Goal: Book appointment/travel/reservation

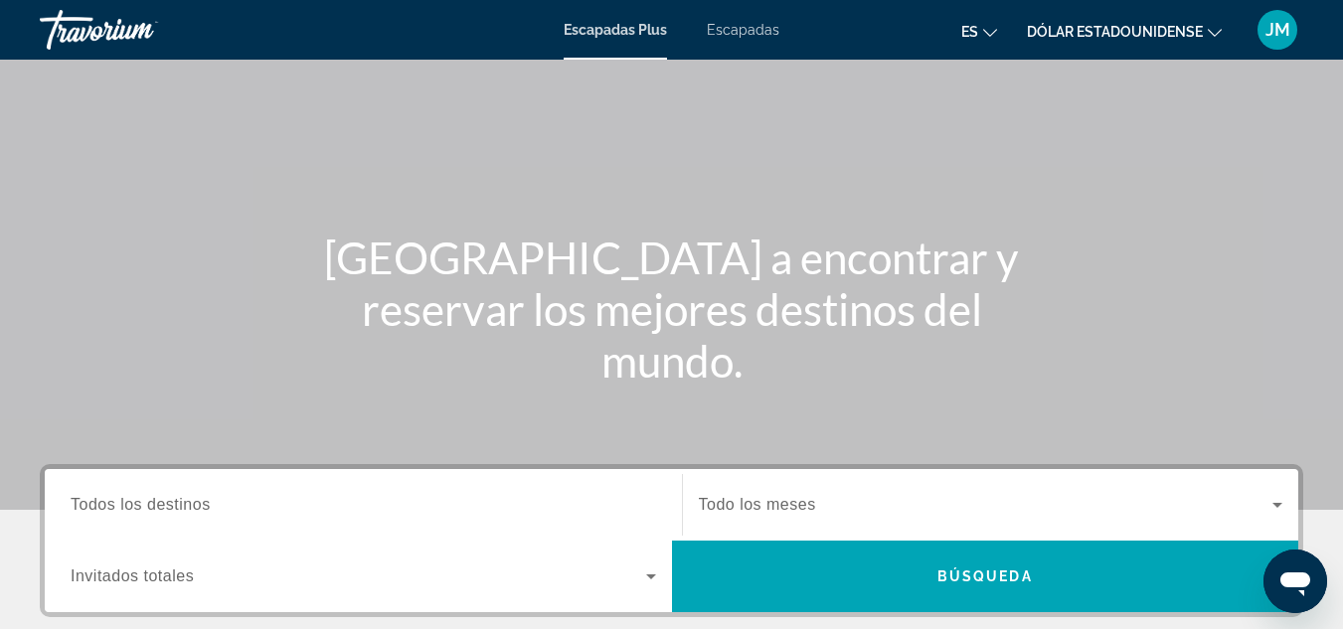
scroll to position [199, 0]
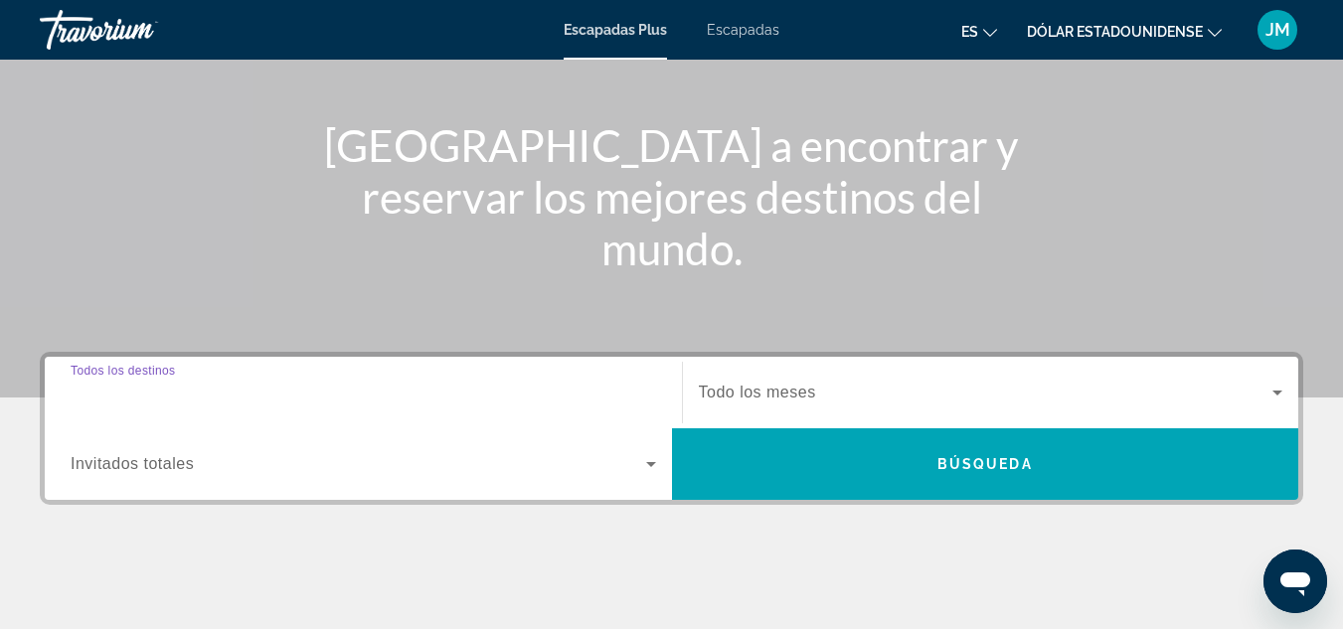
click at [295, 392] on input "Destination Todos los destinos" at bounding box center [363, 394] width 585 height 24
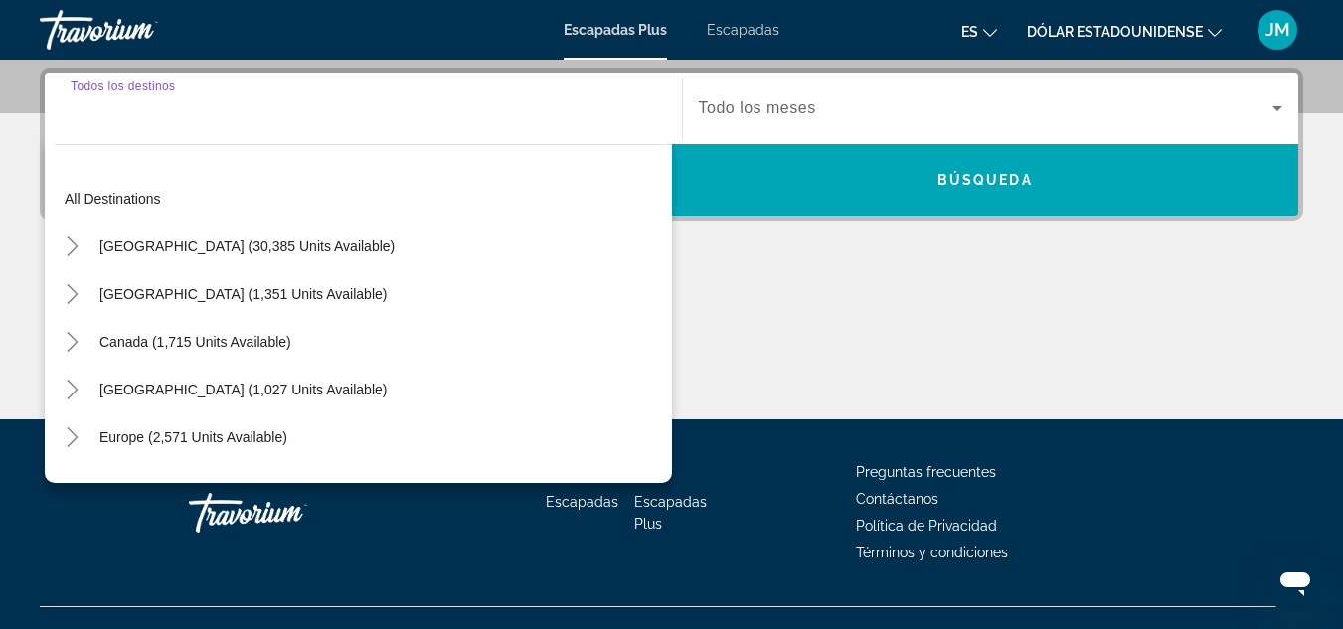
scroll to position [486, 0]
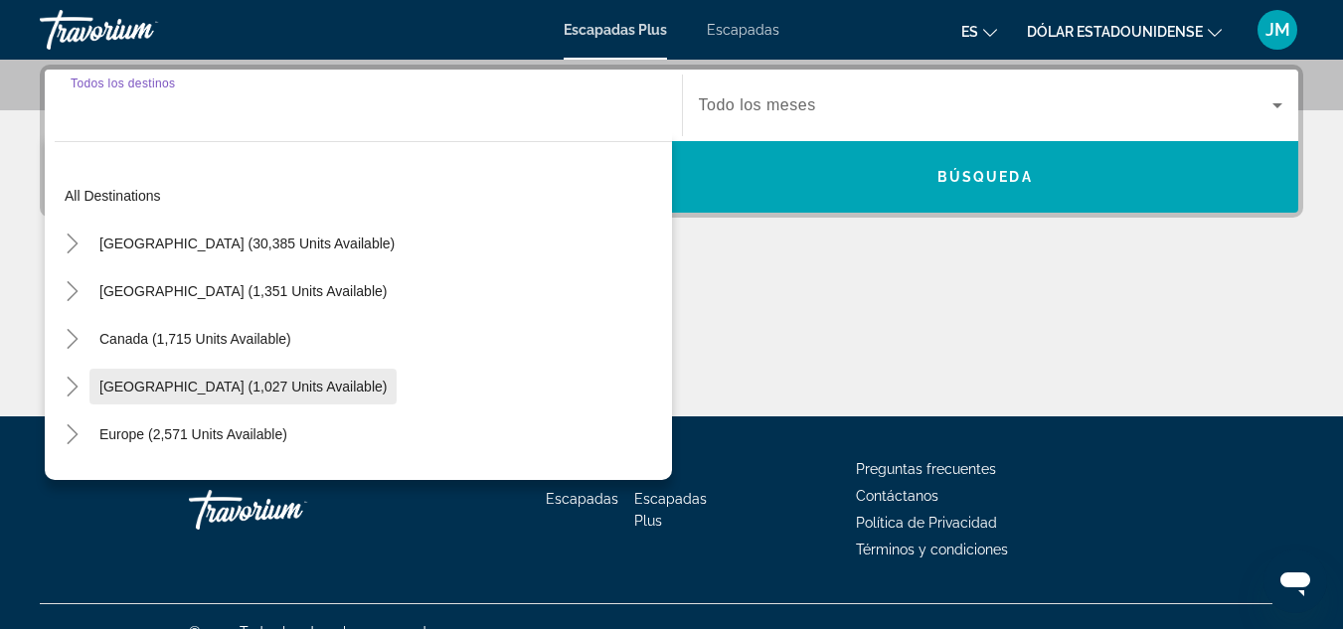
click at [283, 385] on span "[GEOGRAPHIC_DATA] (1,027 units available)" at bounding box center [242, 387] width 287 height 16
type input "**********"
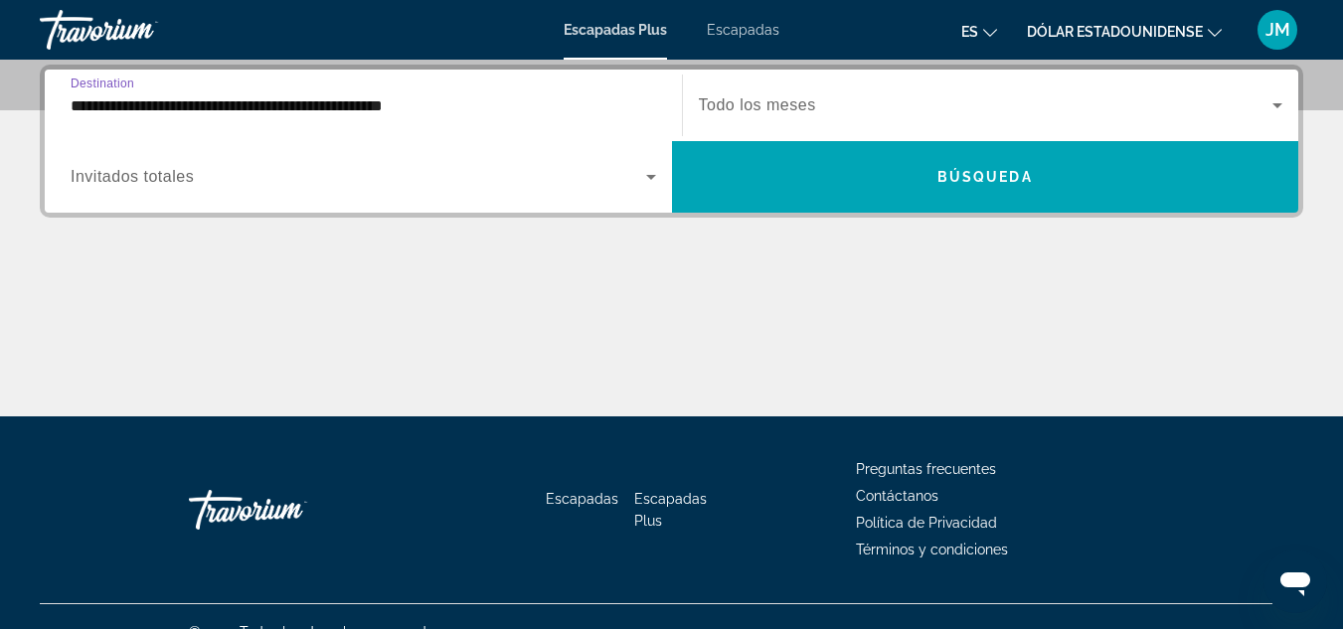
click at [173, 175] on span "Invitados totales" at bounding box center [132, 176] width 123 height 17
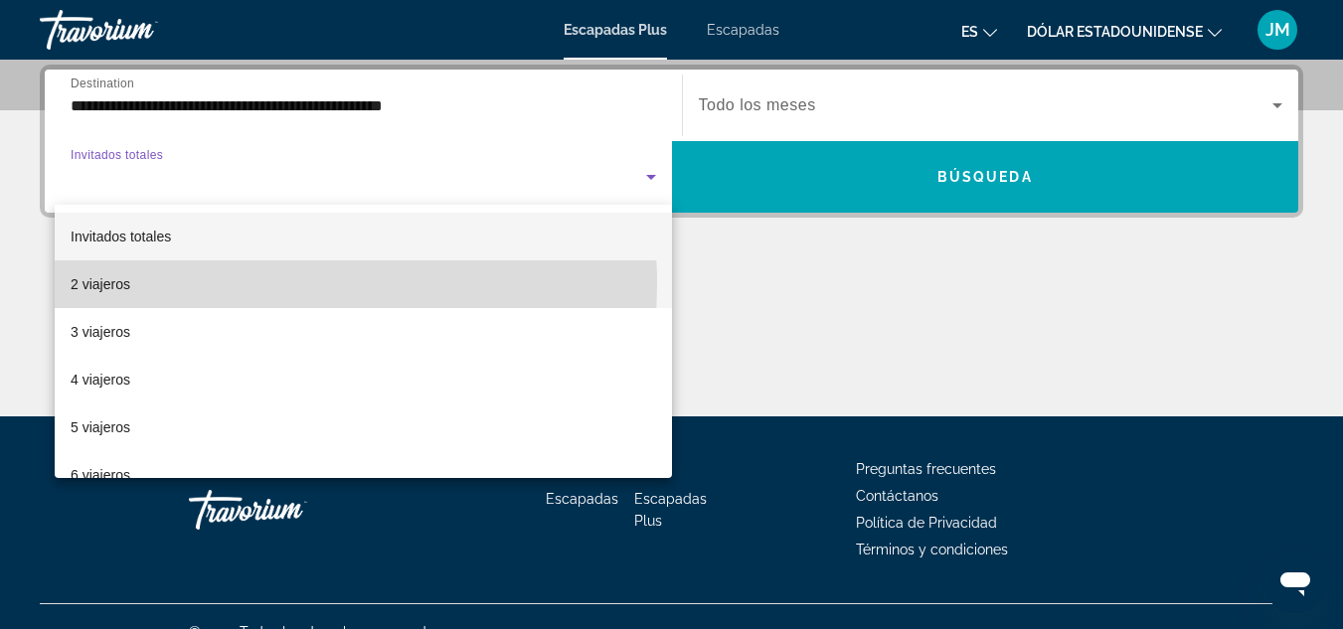
click at [137, 284] on mat-option "2 viajeros" at bounding box center [363, 284] width 617 height 48
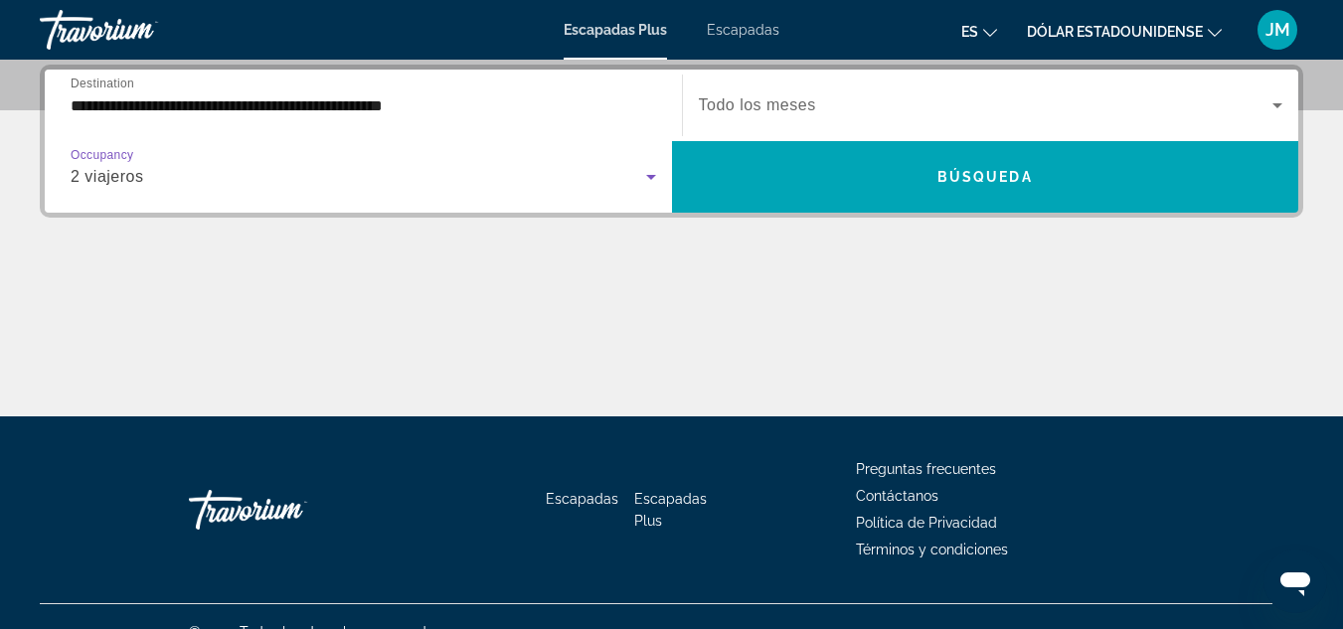
click at [650, 175] on icon "Widget de búsqueda" at bounding box center [651, 177] width 10 height 5
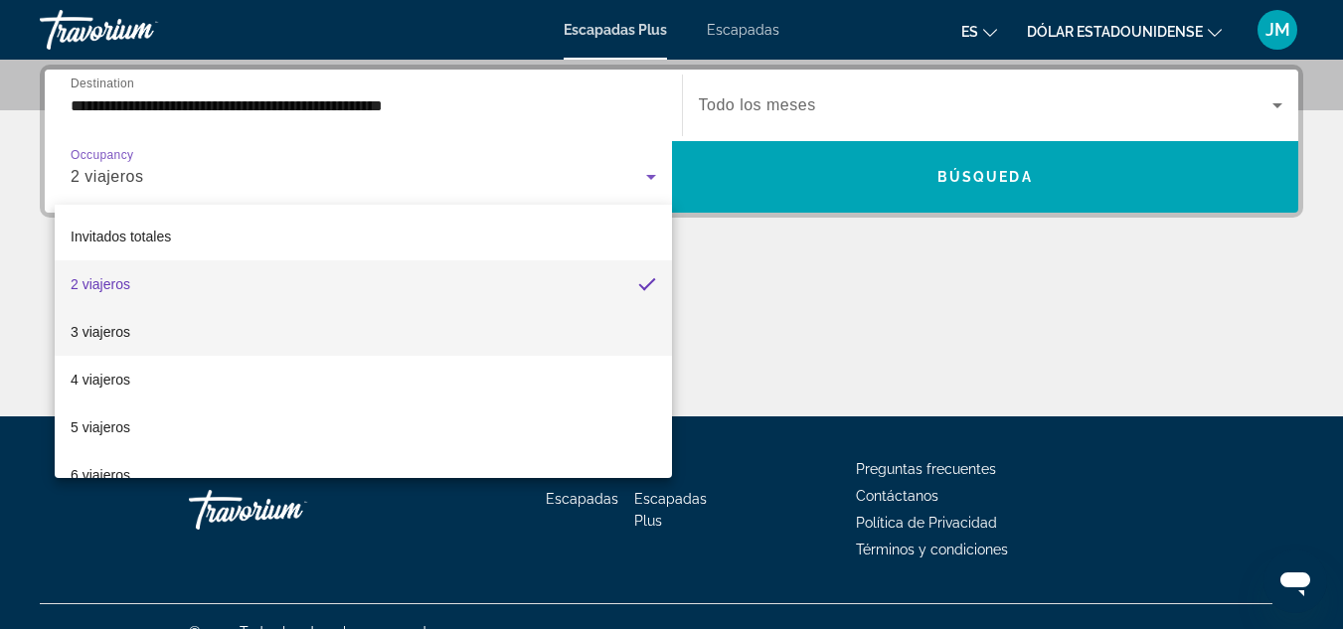
click at [139, 335] on mat-option "3 viajeros" at bounding box center [363, 332] width 617 height 48
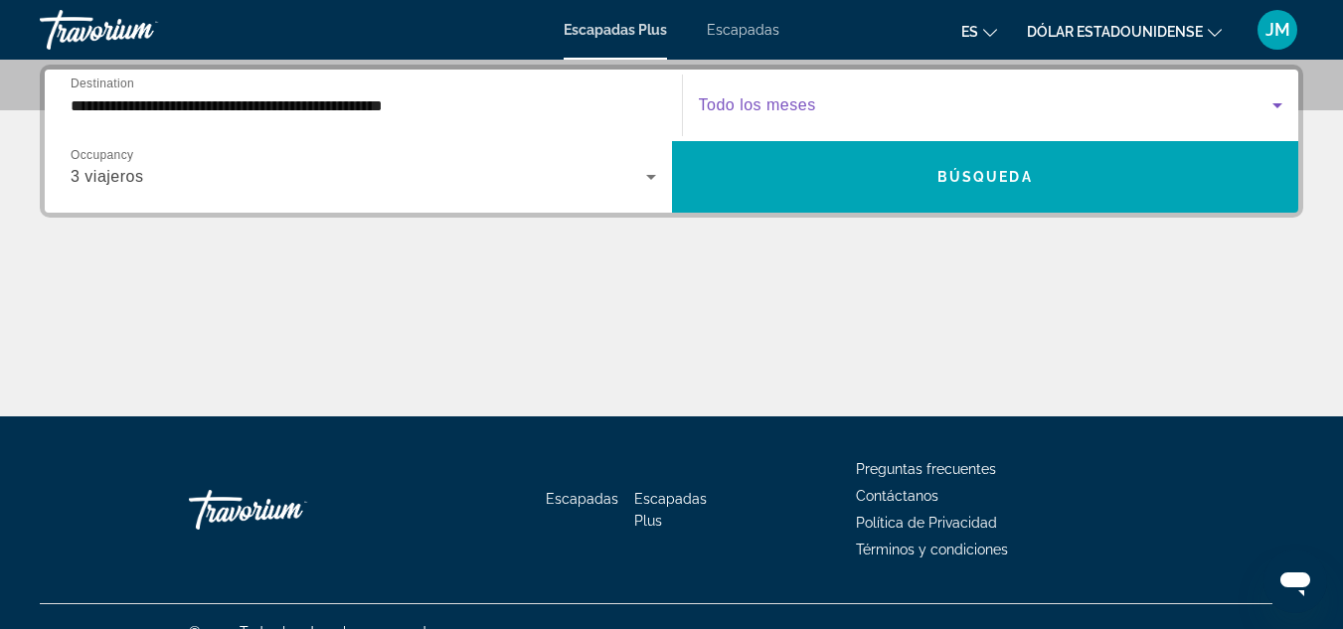
click at [825, 103] on span "Widget de búsqueda" at bounding box center [986, 105] width 574 height 24
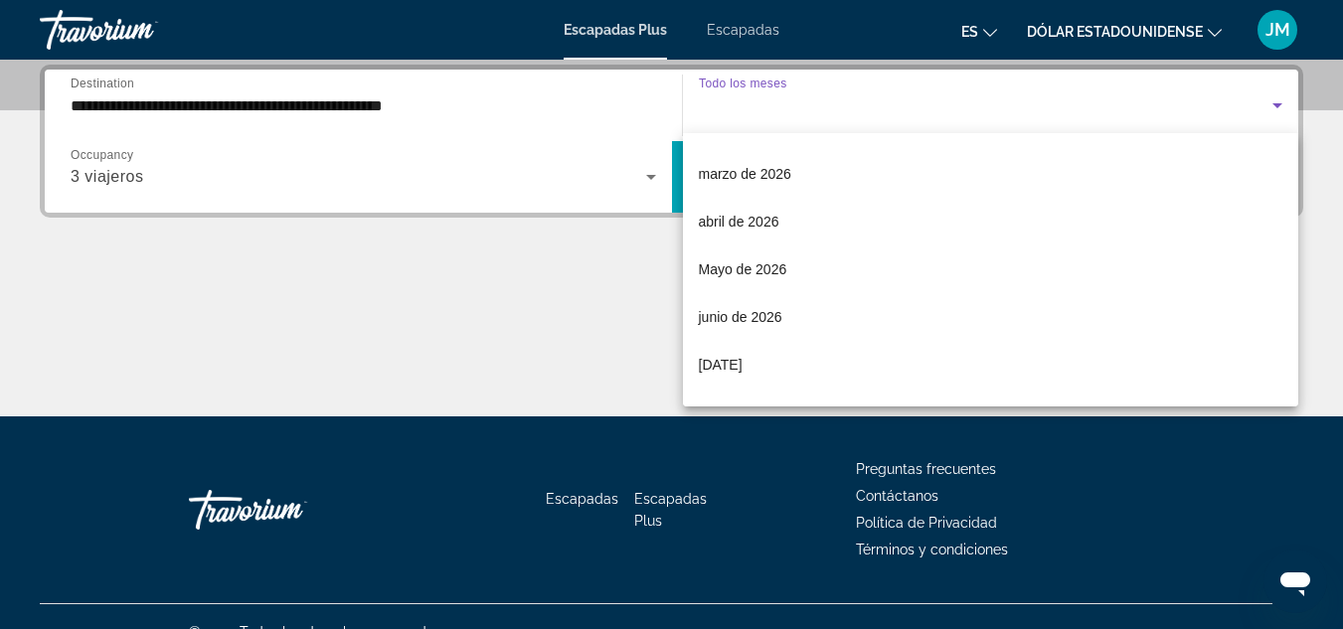
scroll to position [398, 0]
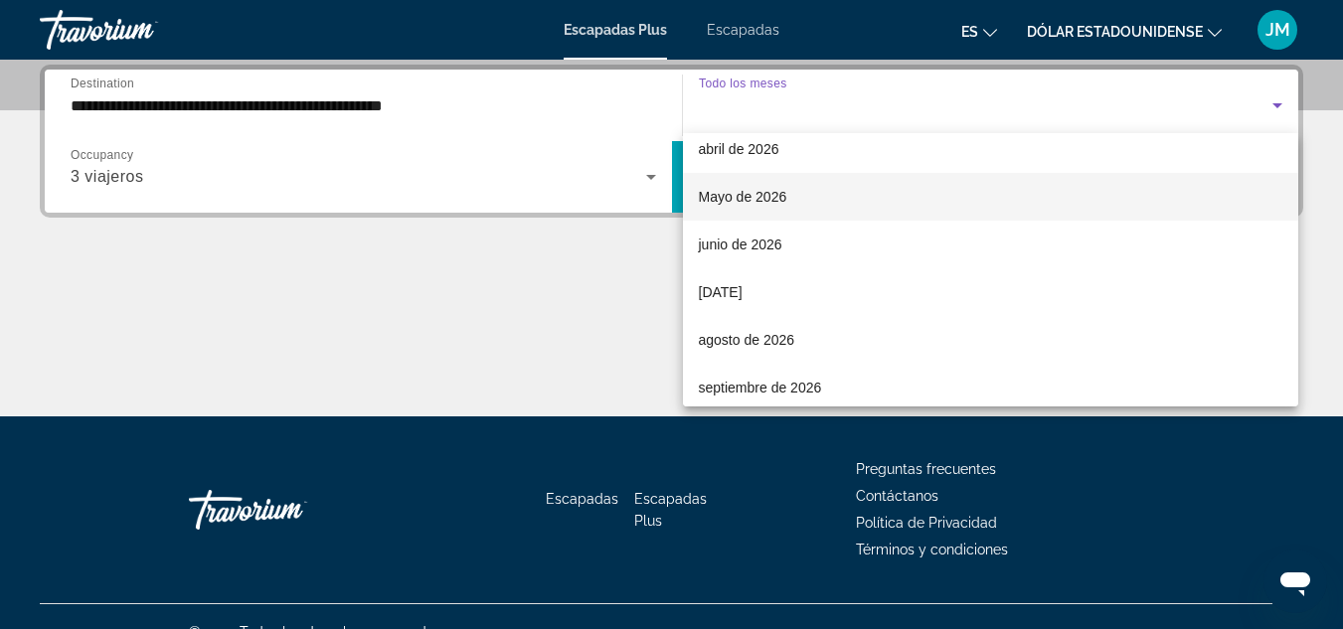
click at [770, 192] on font "Mayo de 2026" at bounding box center [743, 197] width 88 height 16
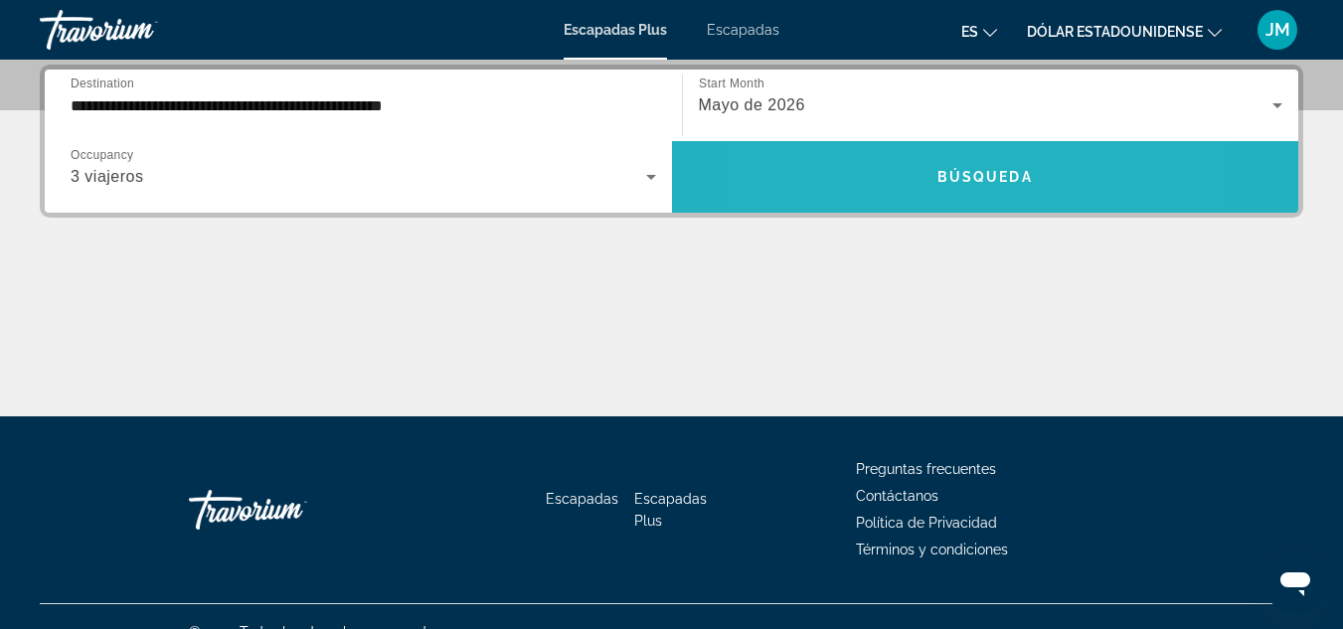
click at [885, 188] on span "Widget de búsqueda" at bounding box center [985, 177] width 627 height 48
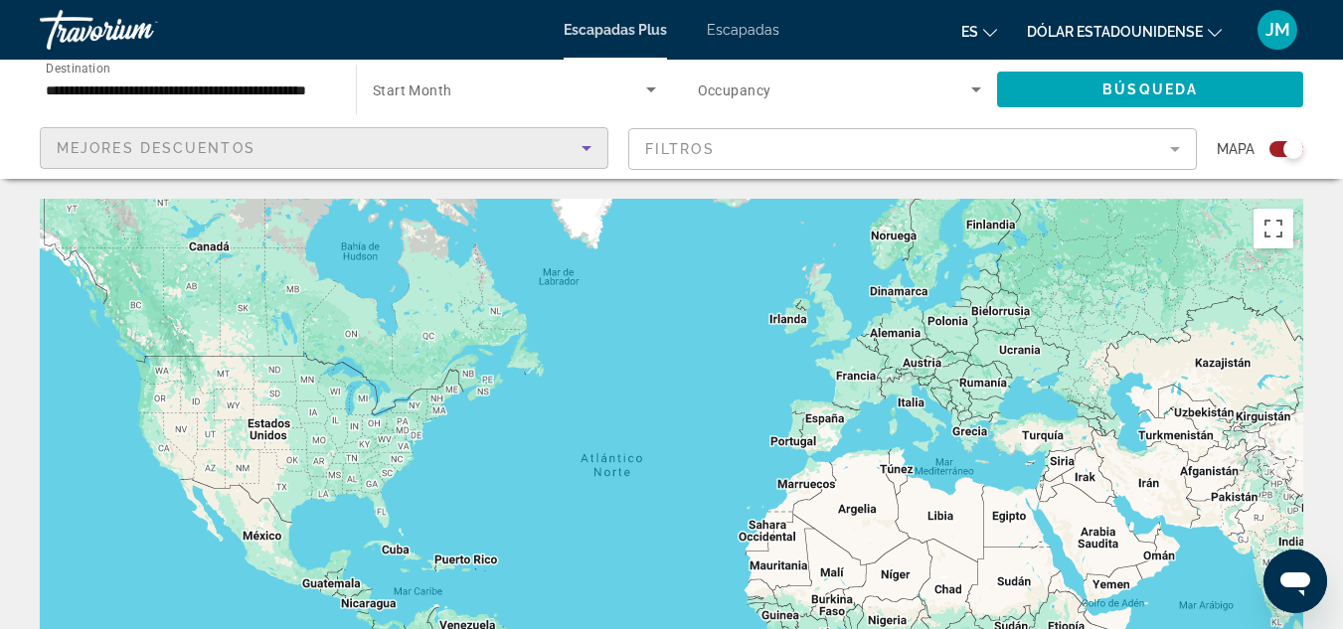
click at [583, 147] on icon "Sort by" at bounding box center [586, 148] width 10 height 5
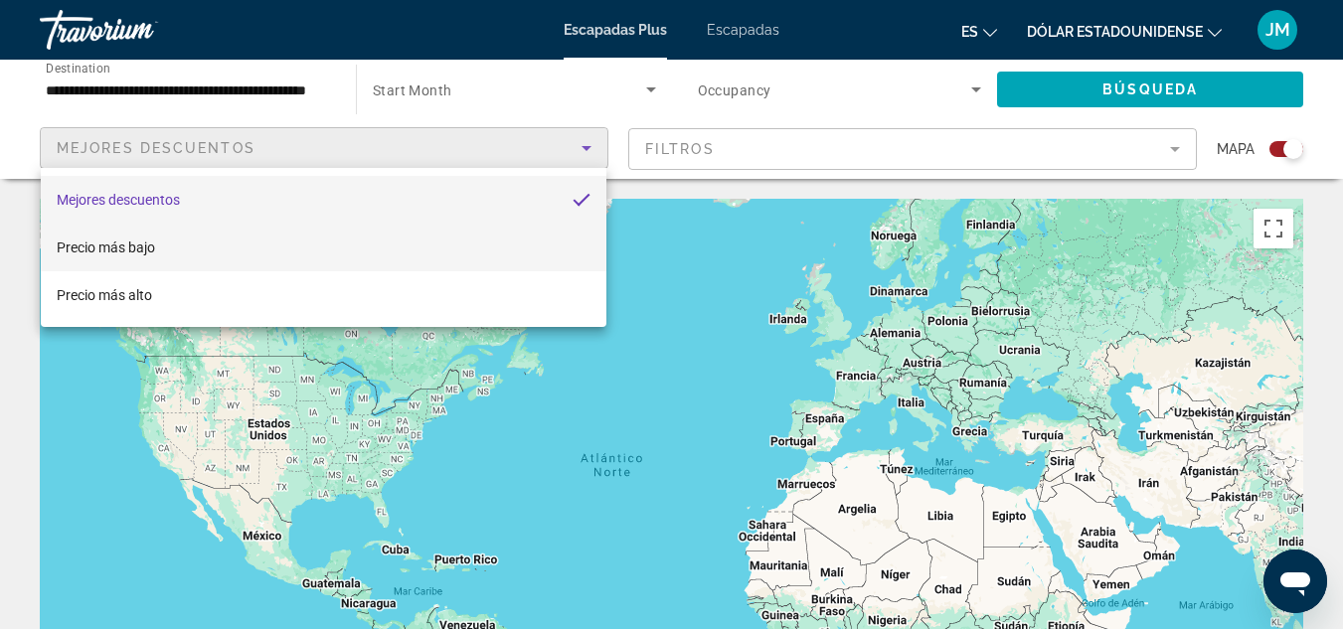
click at [151, 256] on span "Precio más bajo" at bounding box center [106, 248] width 98 height 24
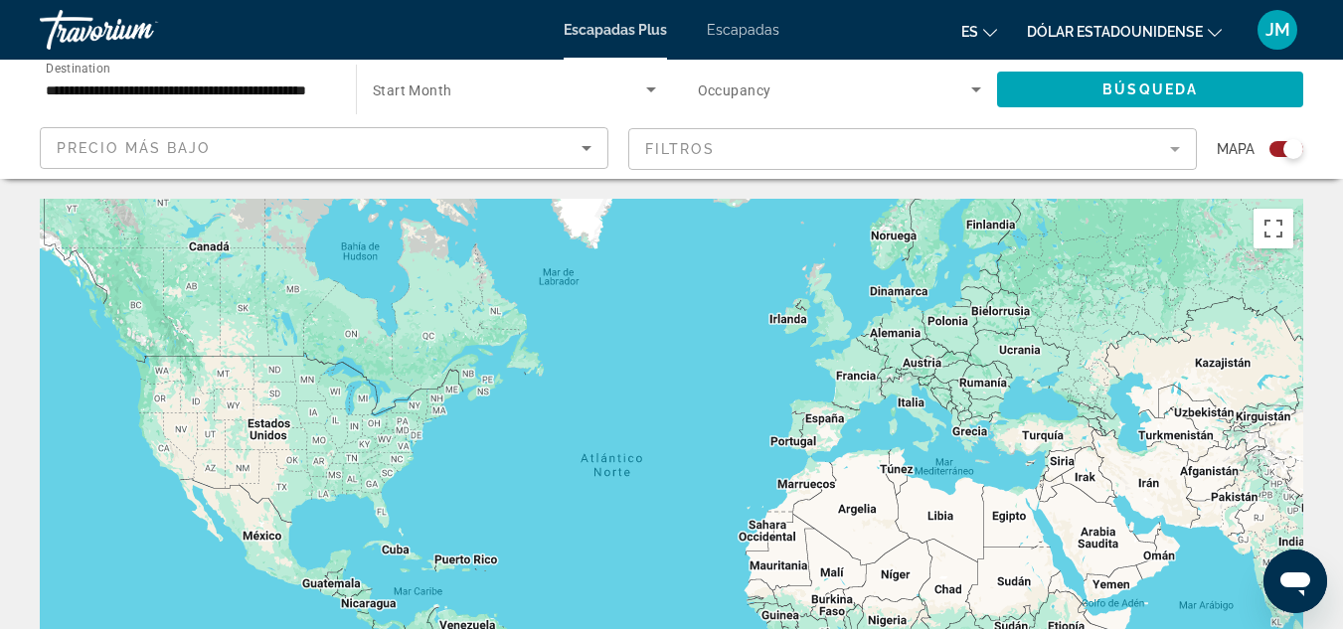
click at [1179, 152] on mat-form-field "Filtros" at bounding box center [912, 149] width 568 height 42
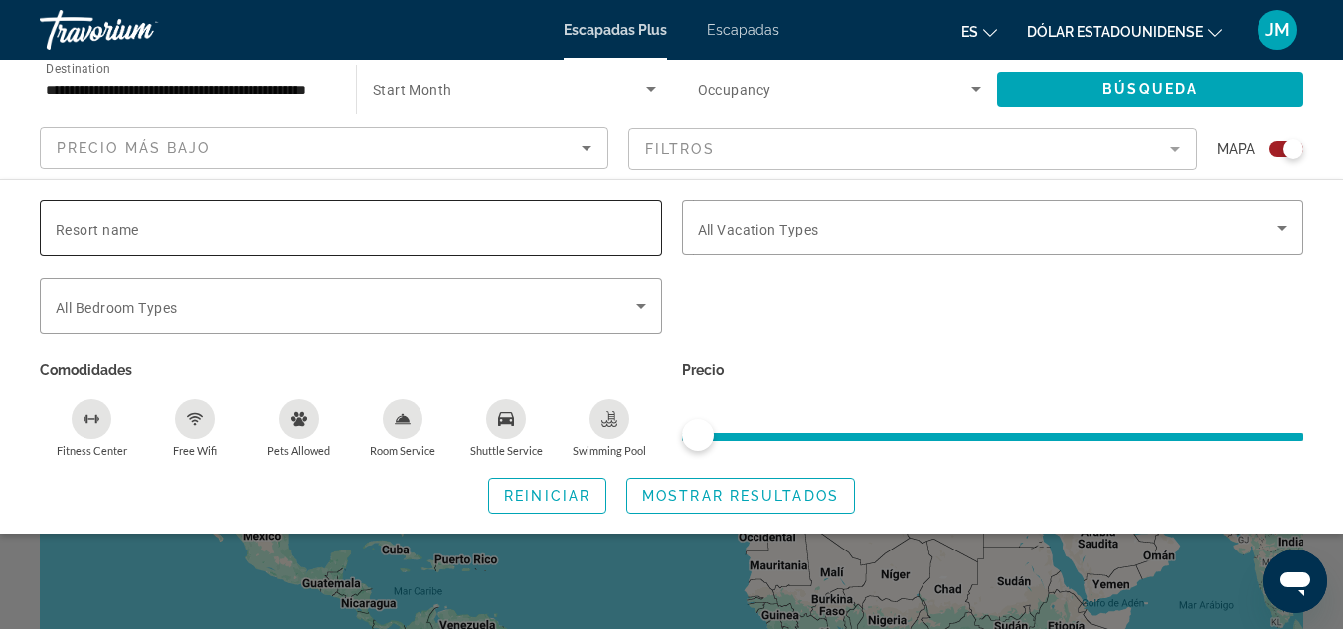
click at [520, 244] on div "Search widget" at bounding box center [351, 228] width 590 height 57
click at [1281, 229] on icon "Search widget" at bounding box center [1282, 228] width 10 height 5
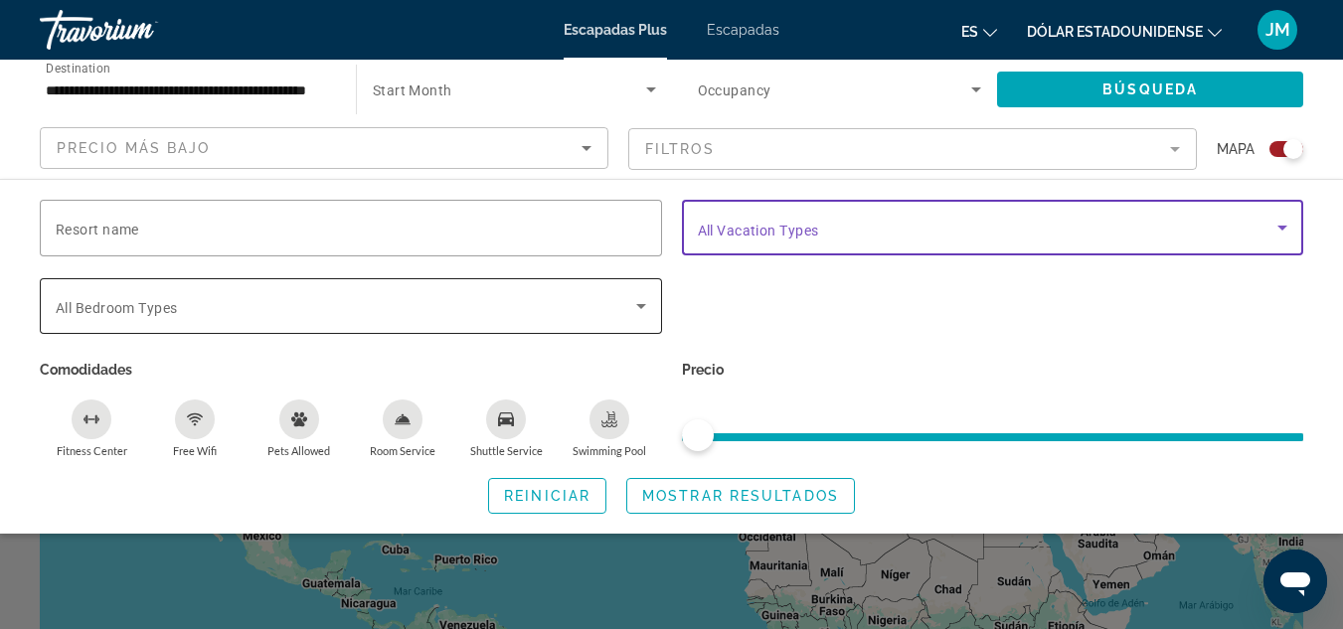
click at [642, 305] on icon "Search widget" at bounding box center [641, 306] width 10 height 5
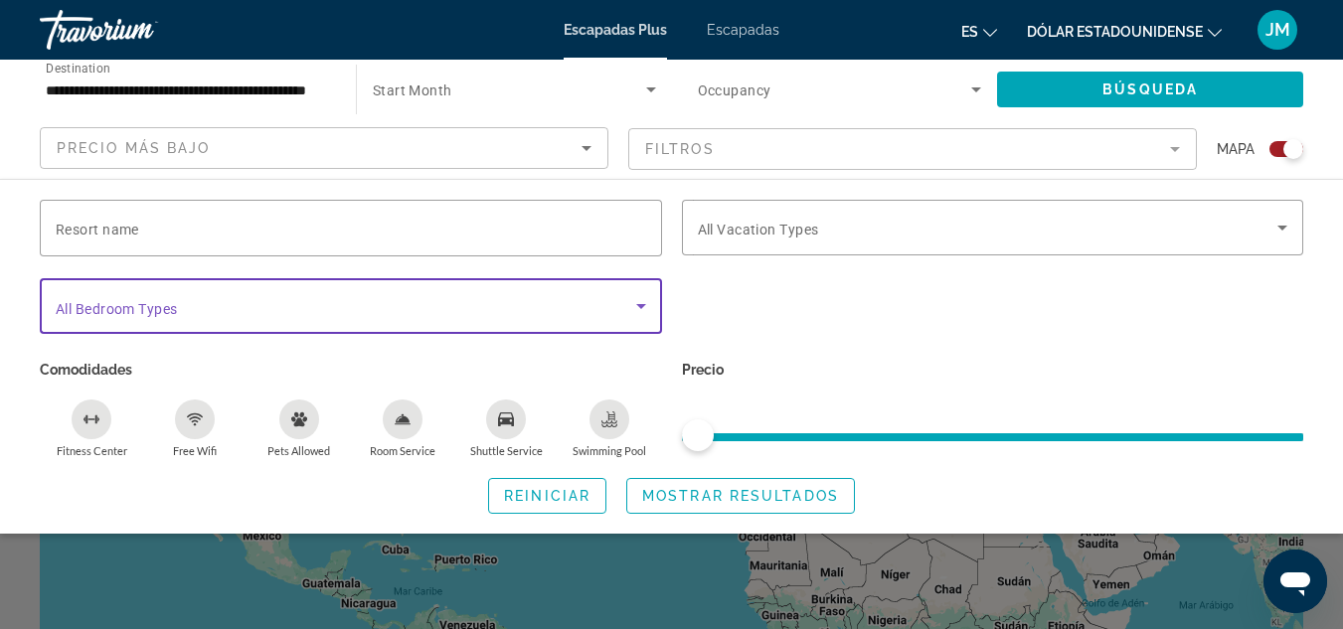
click at [639, 304] on icon "Search widget" at bounding box center [641, 306] width 10 height 5
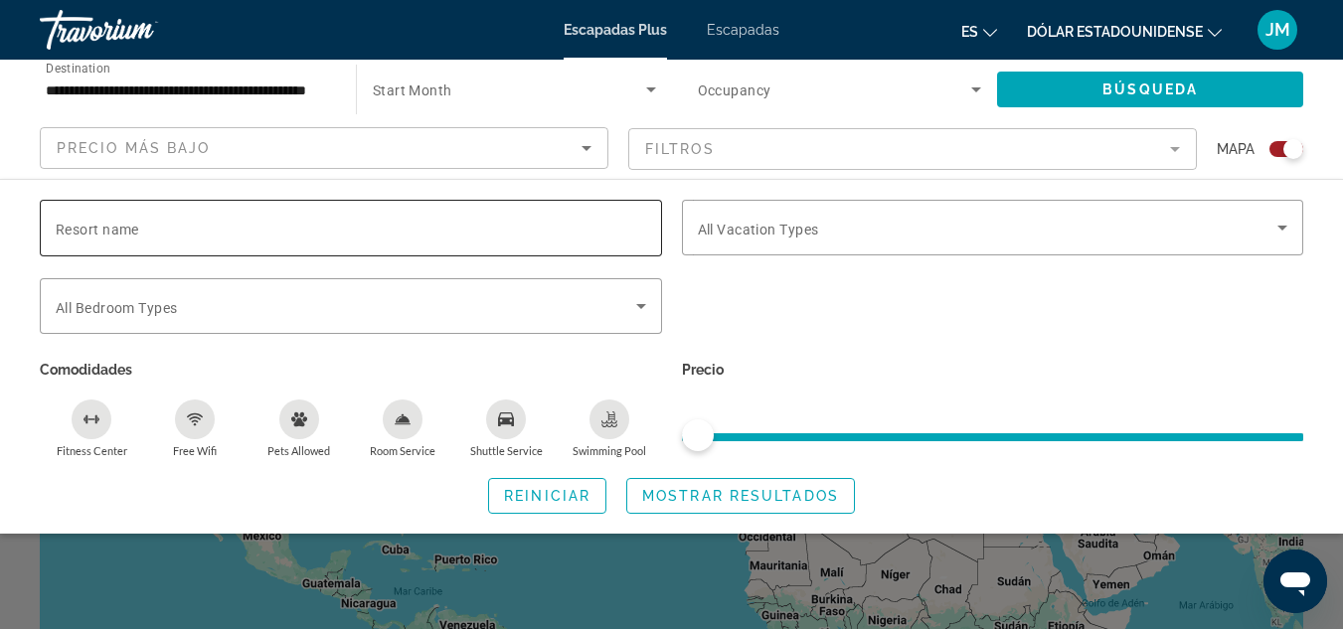
click at [513, 241] on div "Search widget" at bounding box center [351, 228] width 590 height 57
type input "**********"
click at [740, 244] on div "Search widget" at bounding box center [993, 228] width 590 height 56
click at [207, 318] on div "Search widget" at bounding box center [351, 306] width 590 height 56
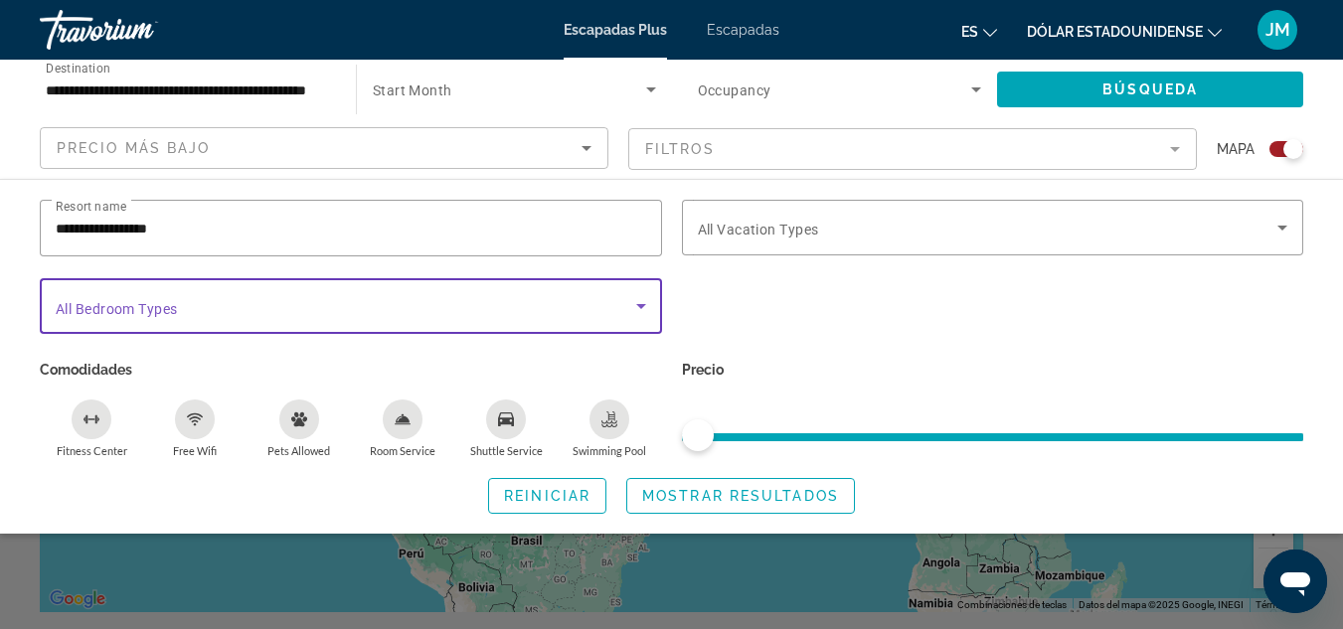
scroll to position [199, 0]
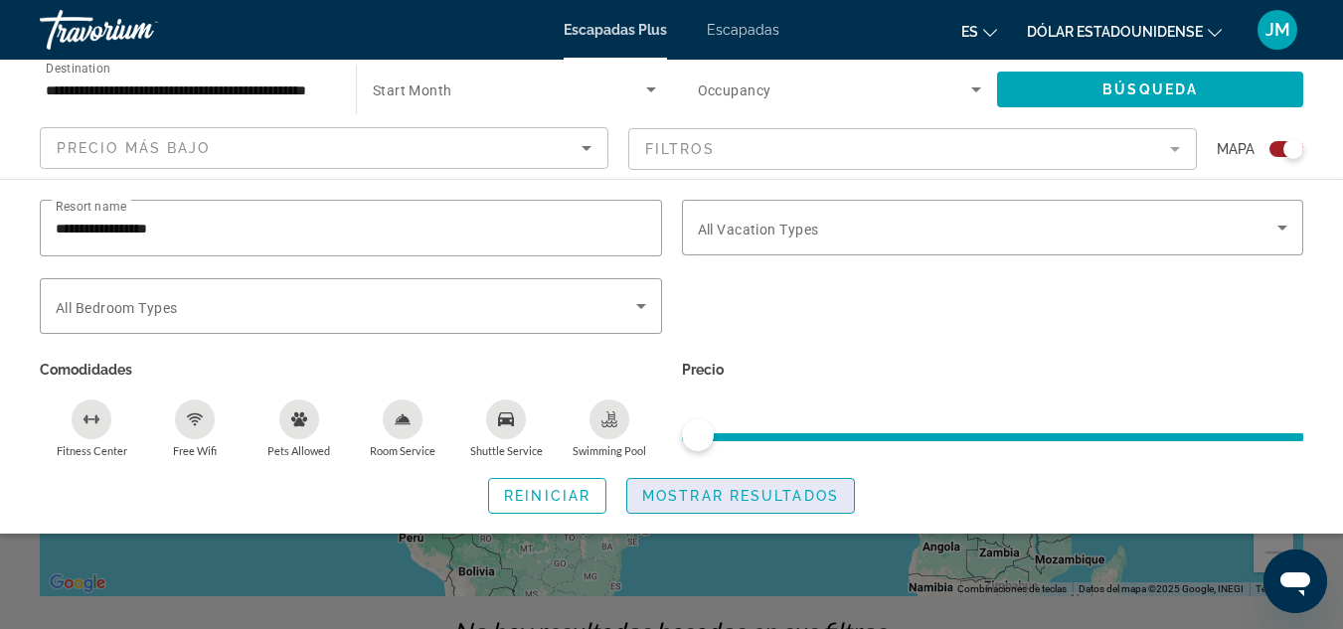
click at [738, 502] on span "Mostrar resultados" at bounding box center [740, 496] width 197 height 16
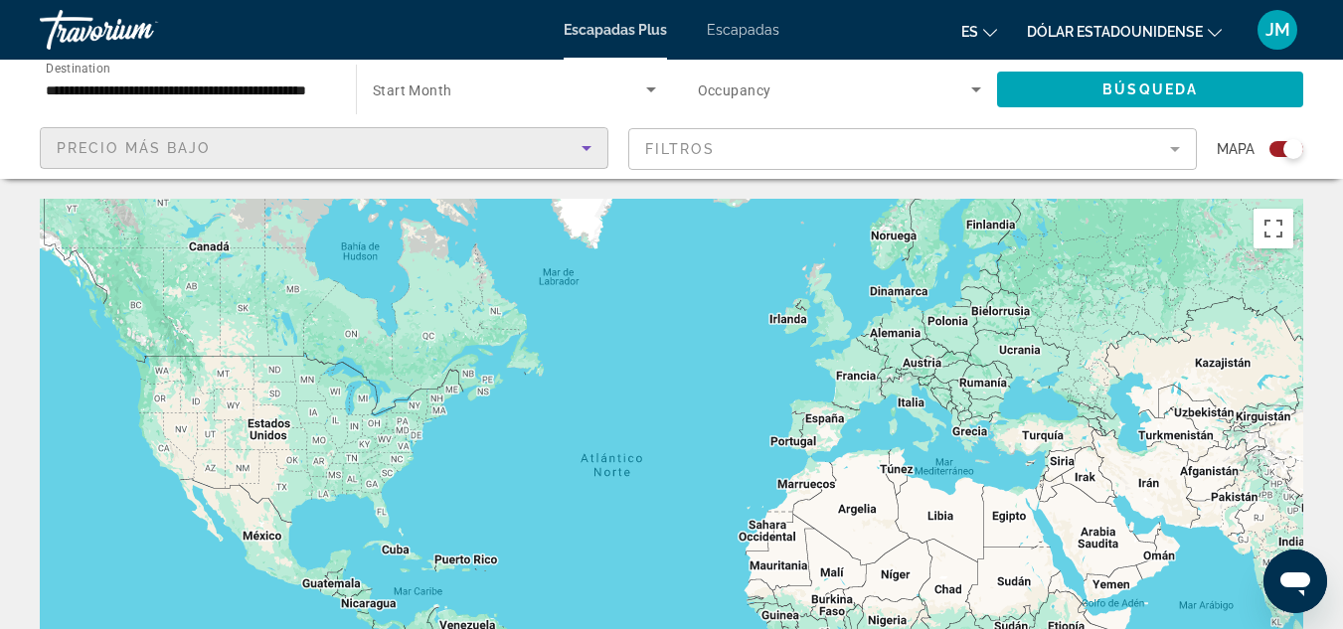
click at [594, 155] on icon "Sort by" at bounding box center [586, 148] width 24 height 24
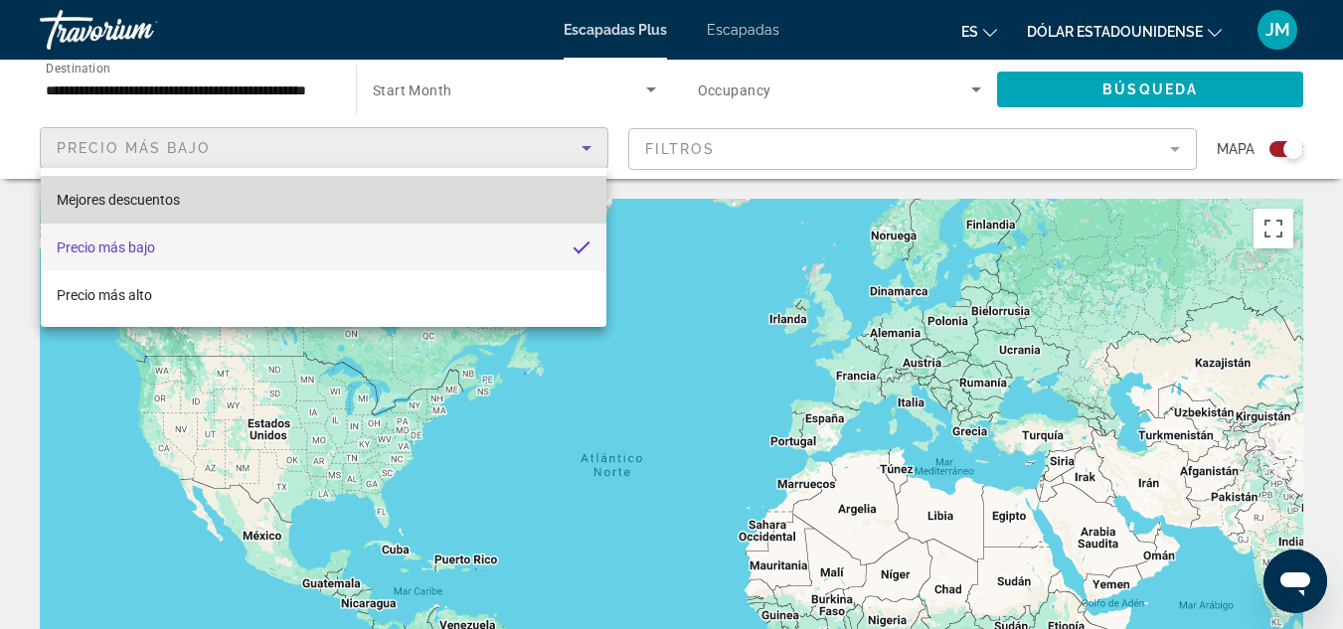
click at [162, 206] on font "Mejores descuentos" at bounding box center [118, 200] width 123 height 16
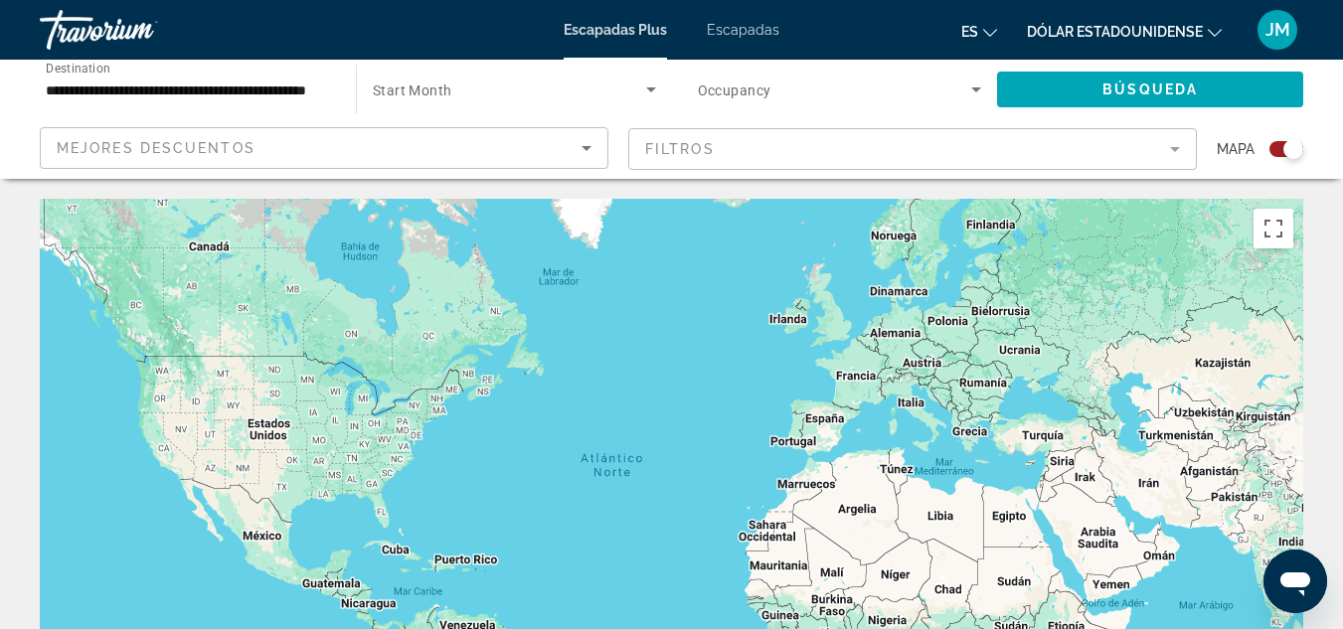
click at [1181, 154] on mat-form-field "Filtros" at bounding box center [912, 149] width 568 height 42
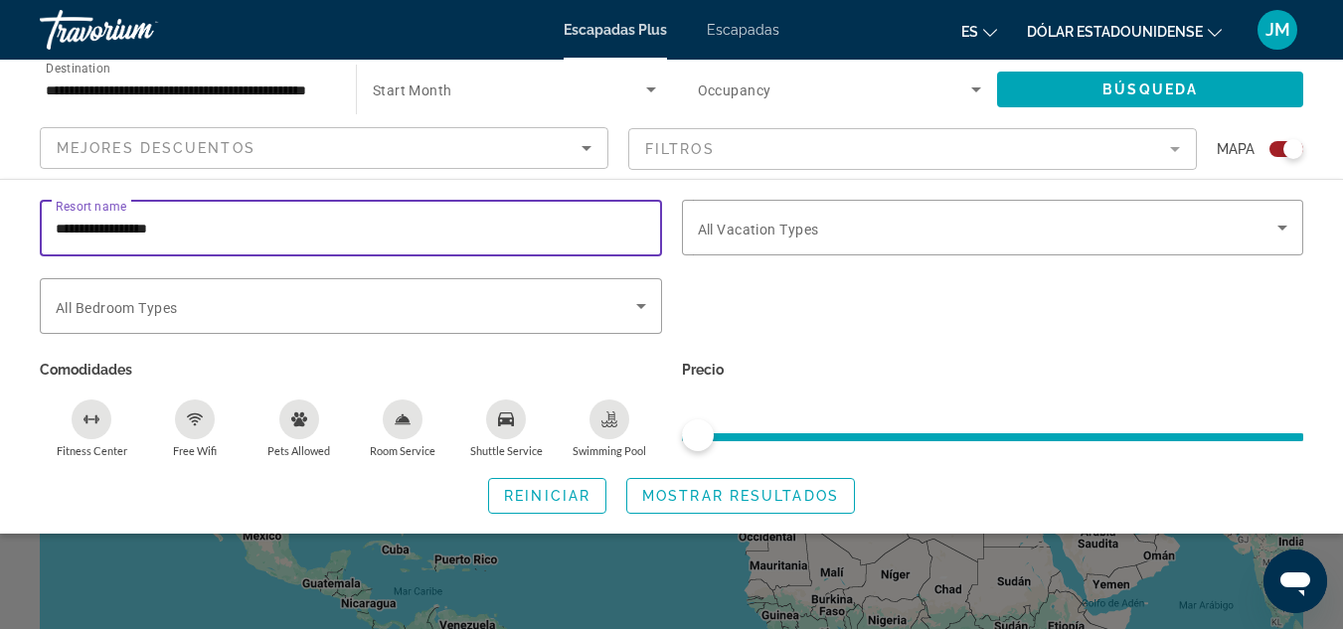
click at [326, 238] on input "**********" at bounding box center [351, 229] width 590 height 24
type input "*"
type input "**********"
click at [826, 237] on span "Search widget" at bounding box center [988, 228] width 580 height 24
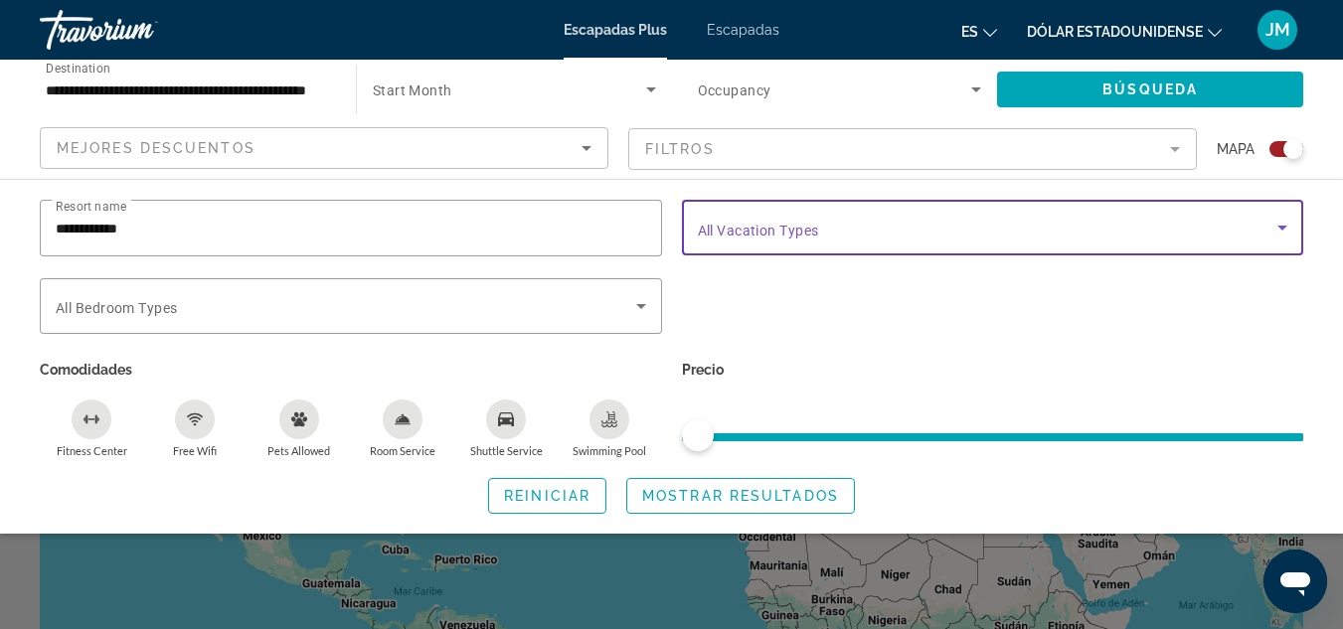
click at [940, 237] on span "Search widget" at bounding box center [988, 228] width 580 height 24
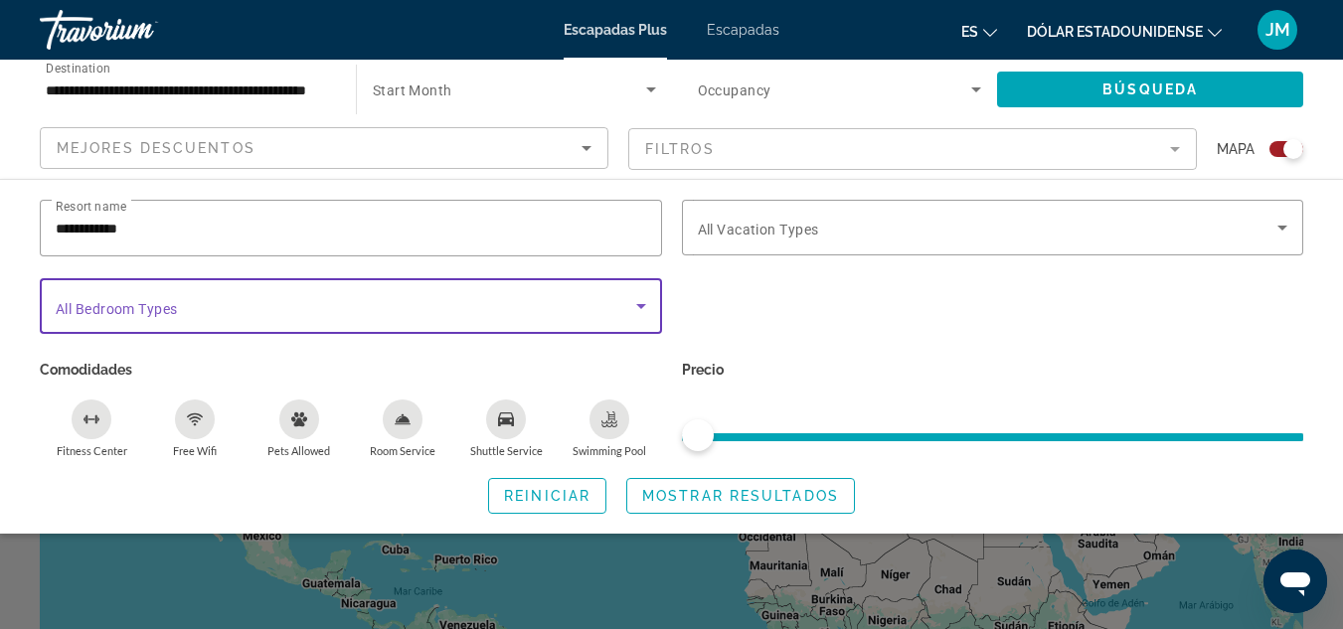
click at [648, 303] on icon "Search widget" at bounding box center [641, 306] width 24 height 24
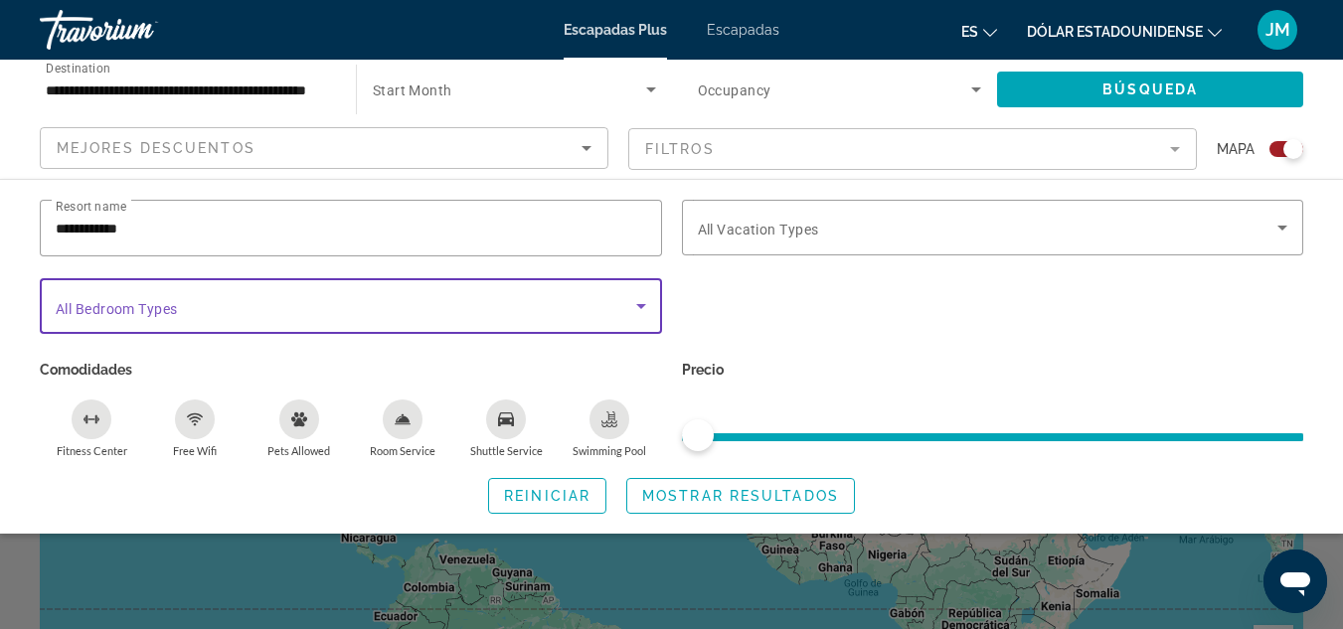
scroll to position [99, 0]
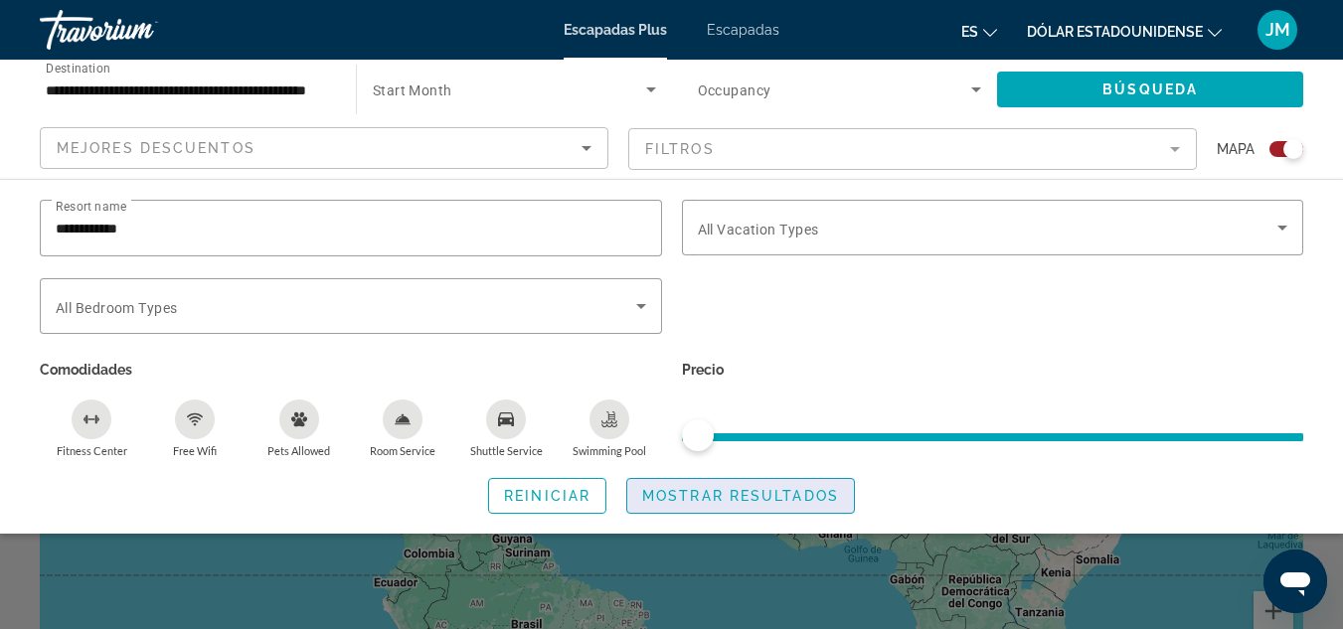
click at [778, 488] on span "Mostrar resultados" at bounding box center [740, 496] width 197 height 16
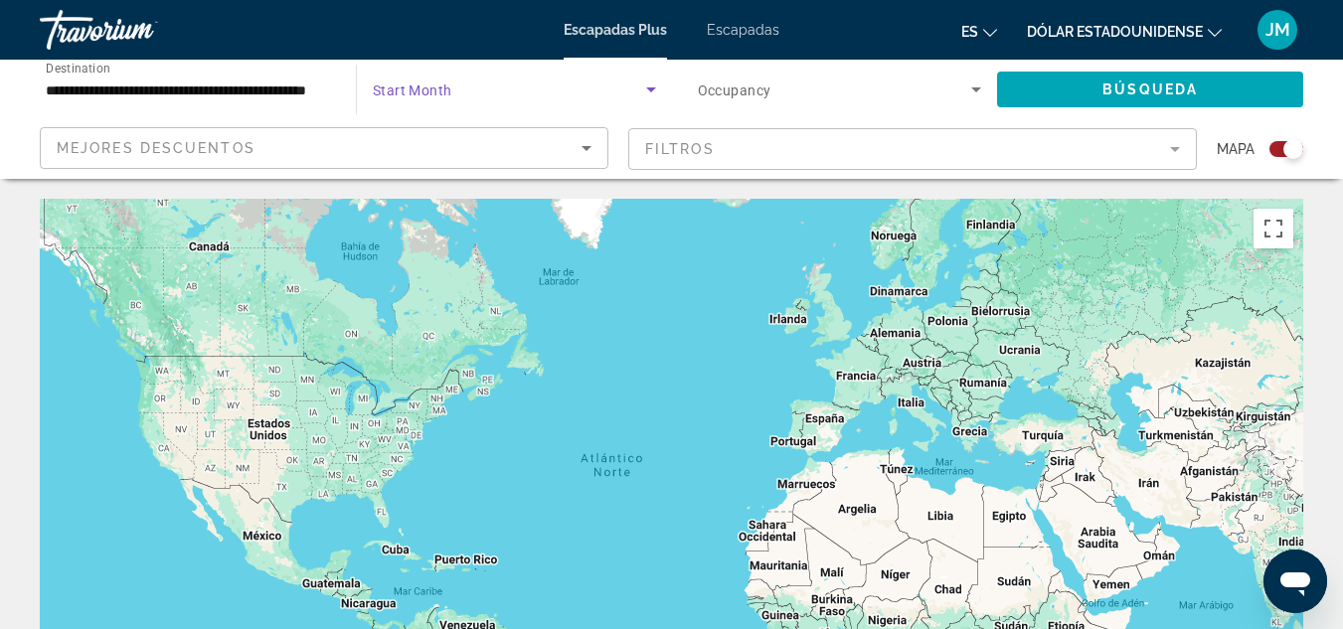
click at [649, 91] on icon "Search widget" at bounding box center [651, 90] width 24 height 24
click at [649, 91] on body "**********" at bounding box center [671, 314] width 1343 height 629
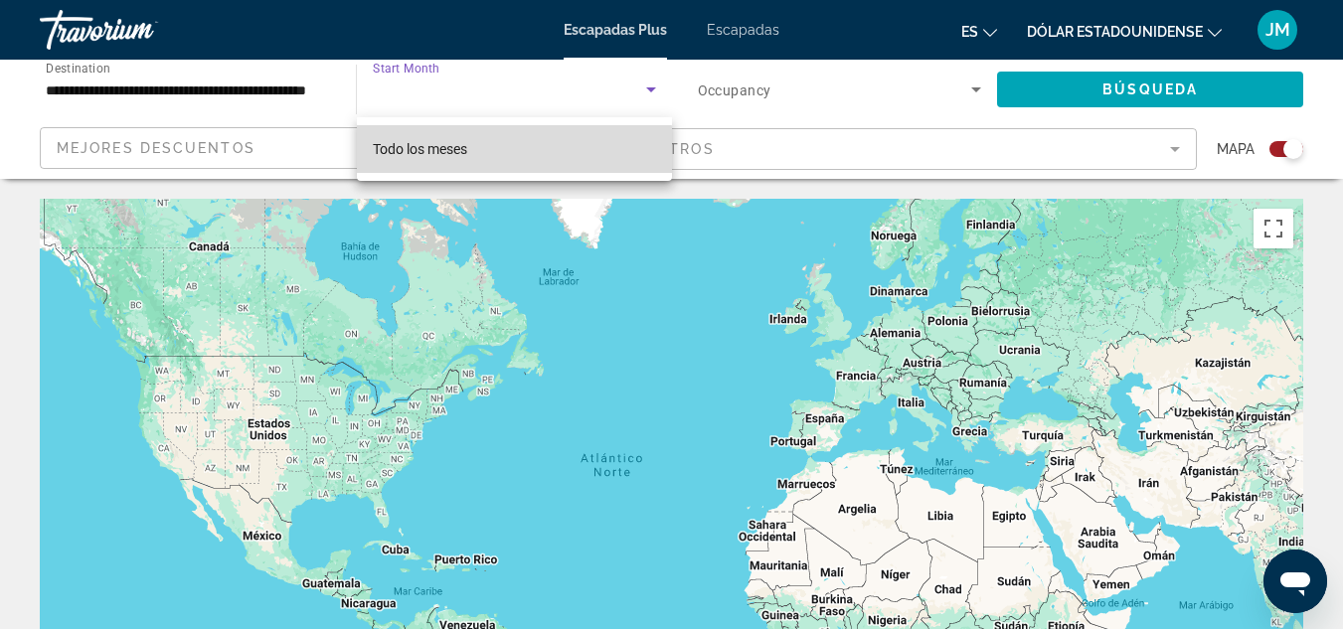
click at [505, 151] on mat-option "Todo los meses" at bounding box center [514, 149] width 315 height 48
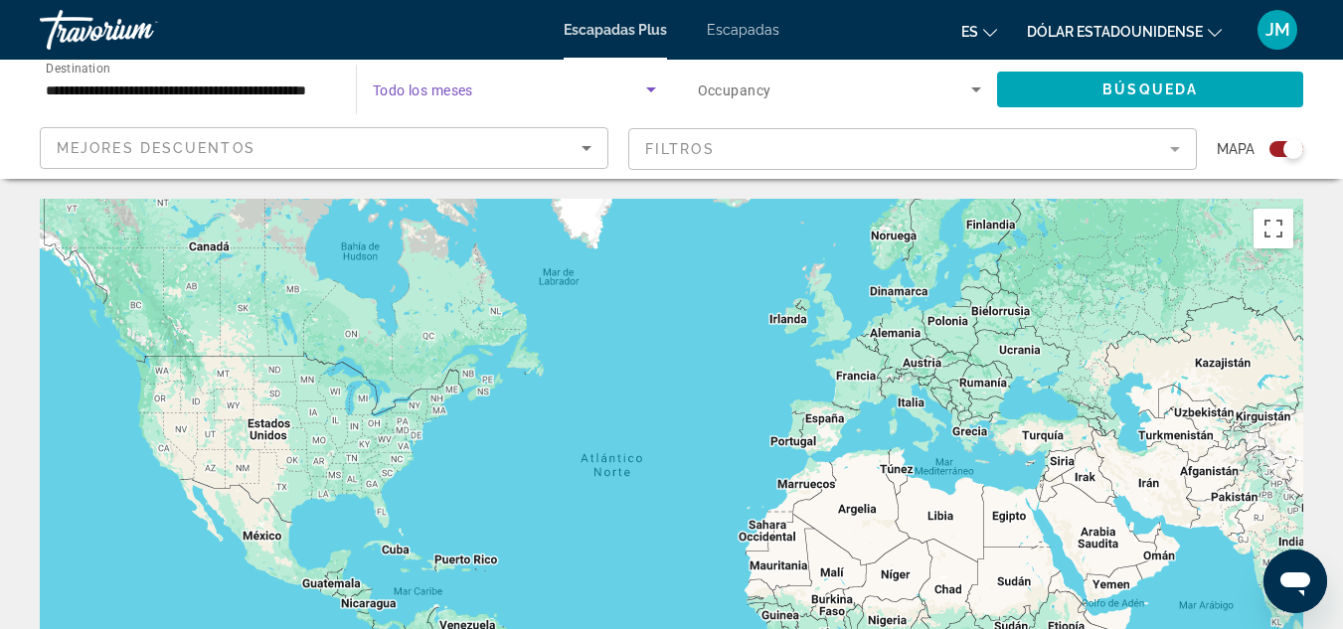
click at [977, 94] on icon "Search widget" at bounding box center [976, 90] width 24 height 24
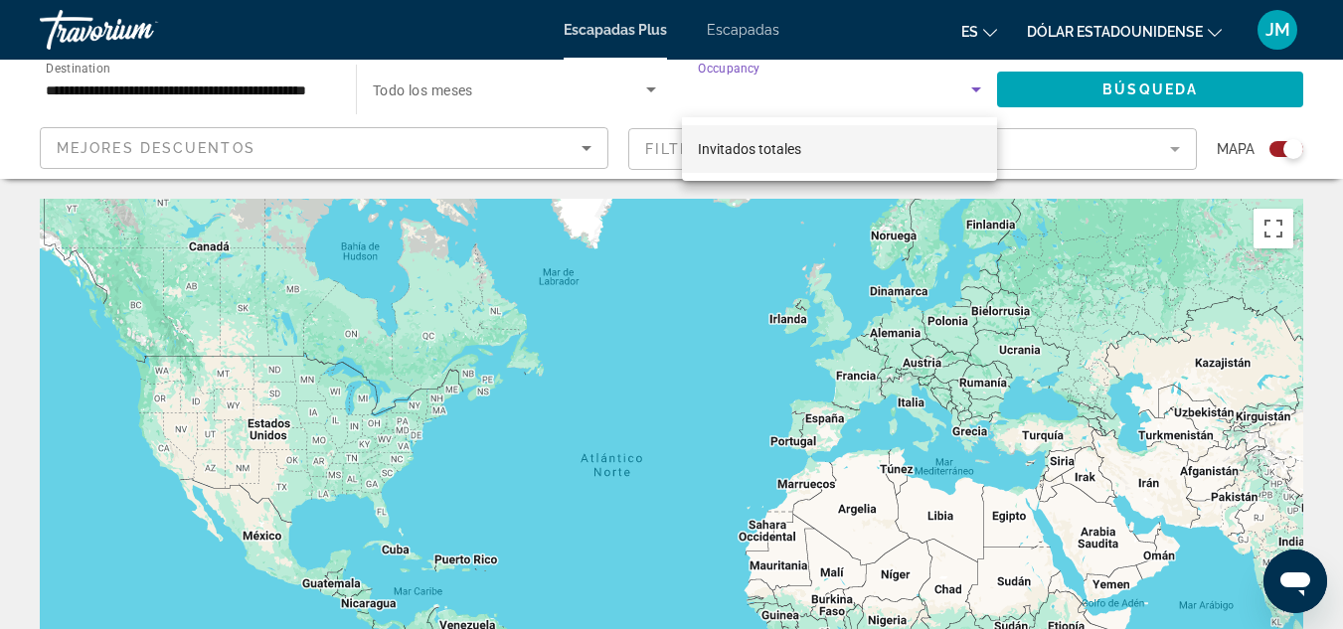
click at [977, 94] on body "**********" at bounding box center [671, 314] width 1343 height 629
click at [783, 156] on font "Invitados totales" at bounding box center [749, 149] width 103 height 16
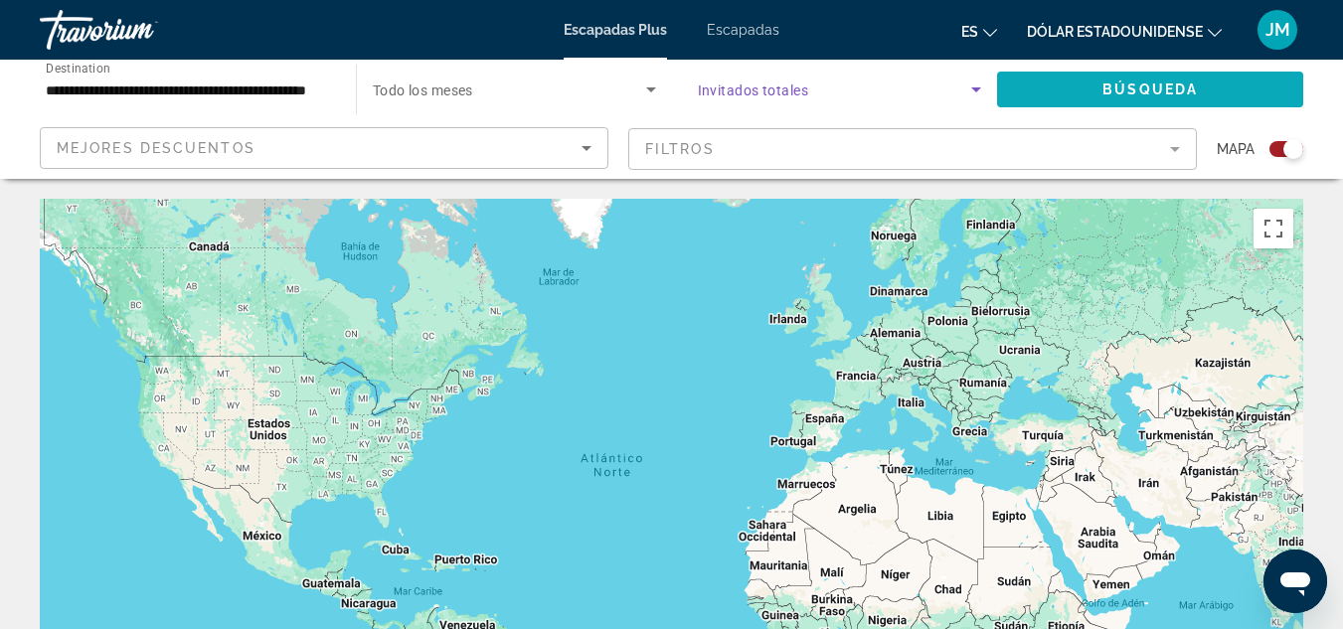
click at [1044, 95] on span "Search widget" at bounding box center [1150, 90] width 306 height 48
click at [971, 90] on icon "Search widget" at bounding box center [976, 90] width 24 height 24
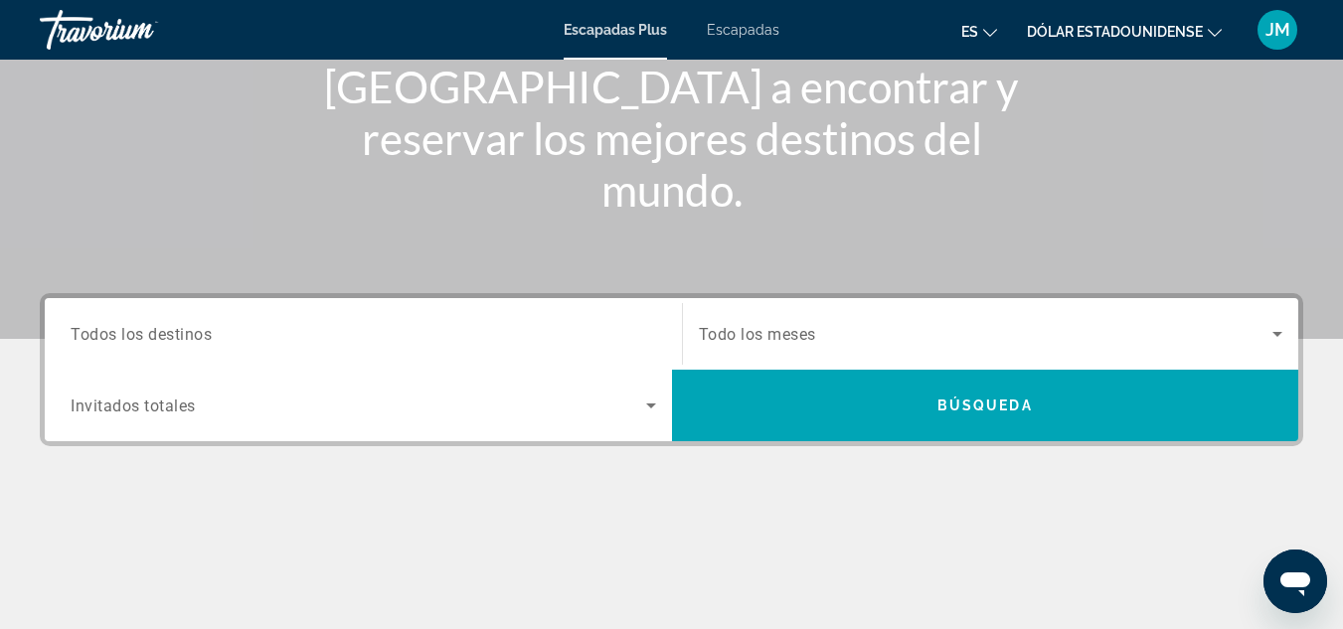
scroll to position [398, 0]
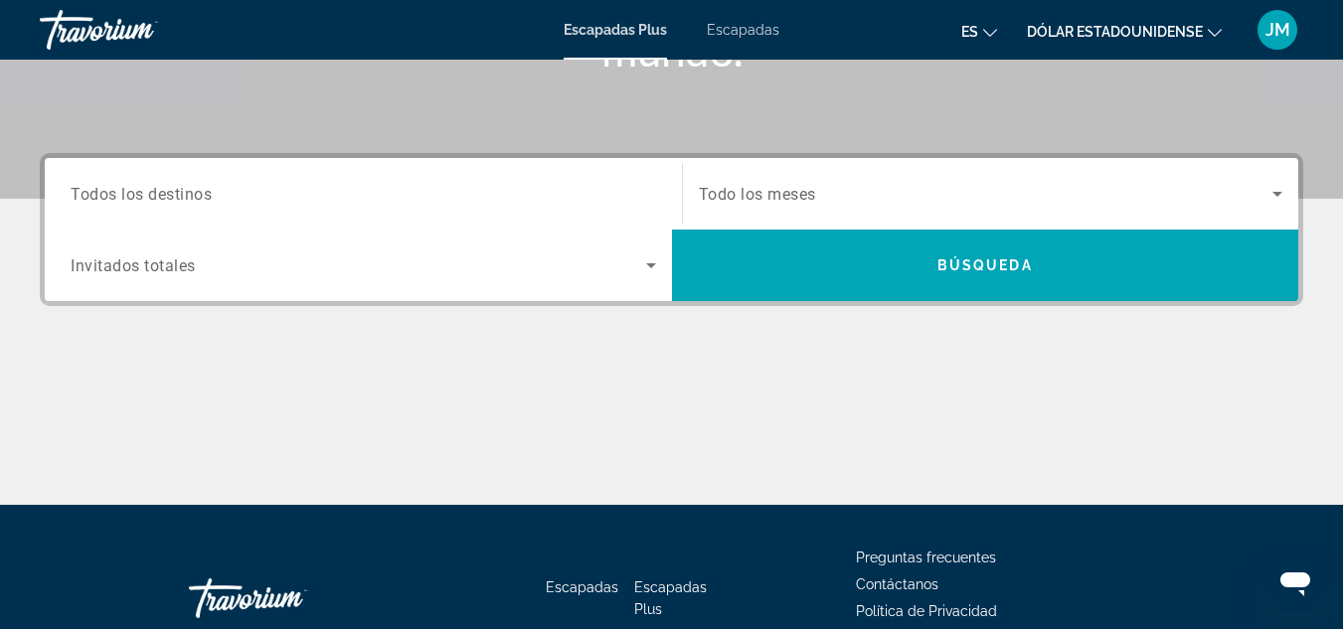
click at [185, 197] on span "Todos los destinos" at bounding box center [141, 193] width 141 height 19
click at [185, 197] on input "Destination Todos los destinos" at bounding box center [363, 195] width 585 height 24
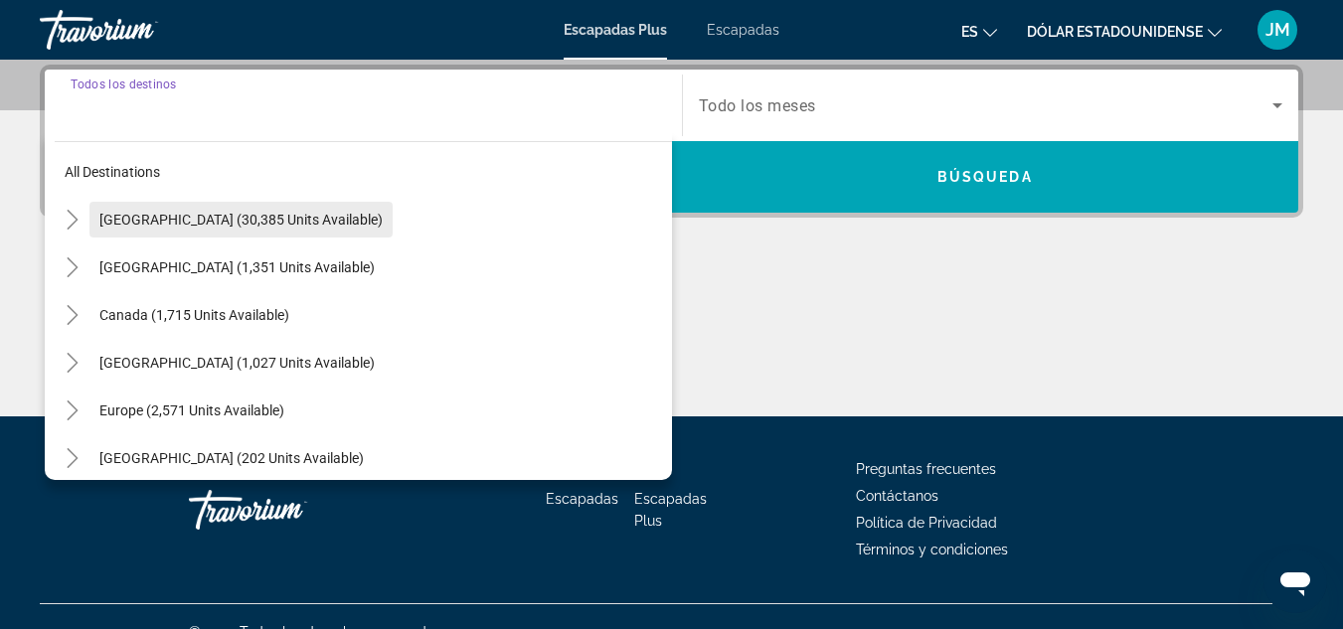
scroll to position [0, 0]
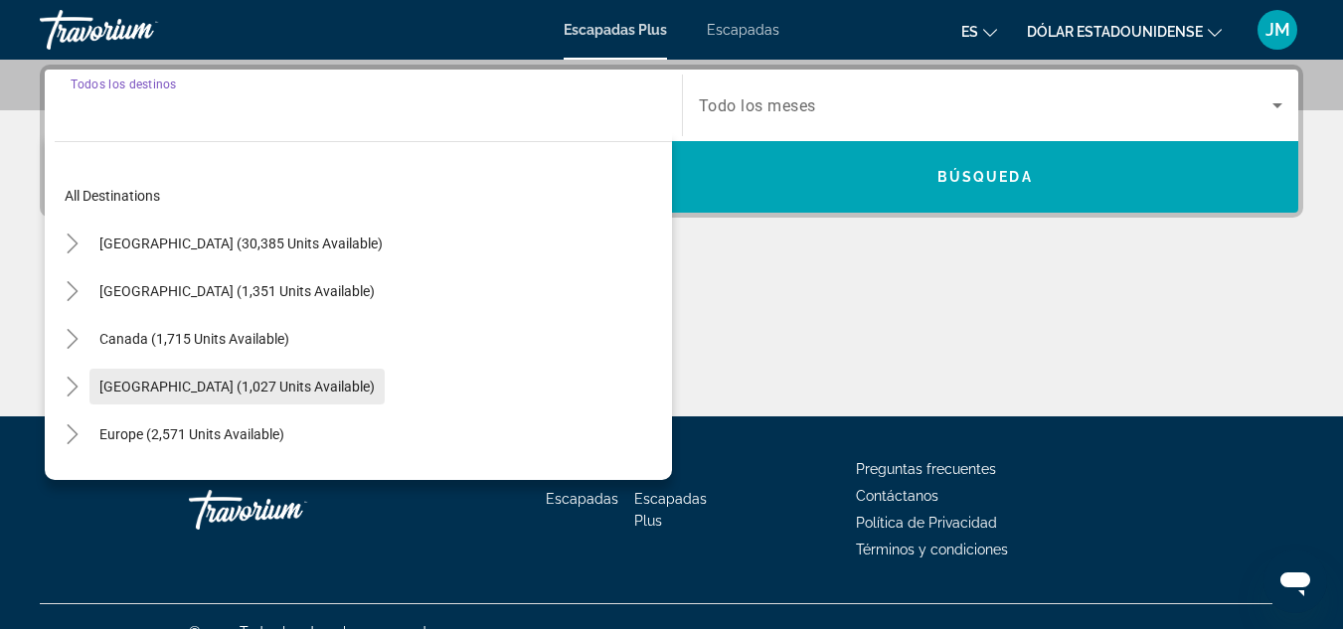
click at [310, 391] on span "[GEOGRAPHIC_DATA] (1,027 units available)" at bounding box center [236, 387] width 275 height 16
type input "**********"
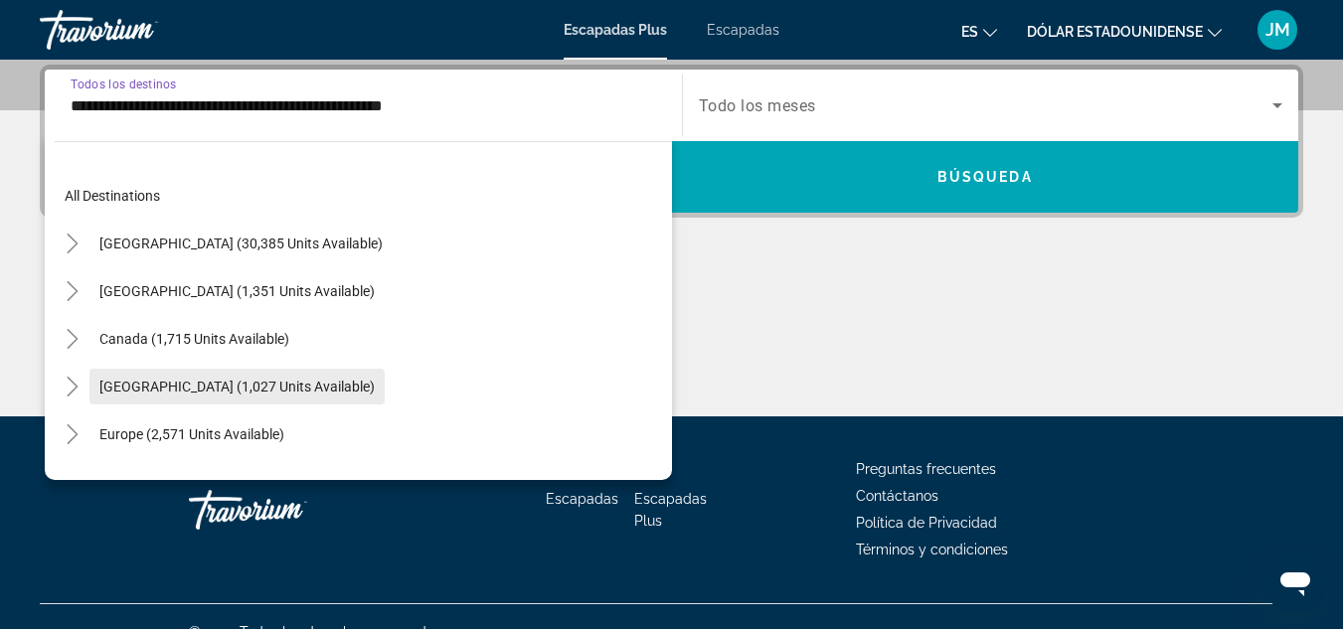
click at [310, 391] on div "Contenido principal" at bounding box center [671, 341] width 1263 height 149
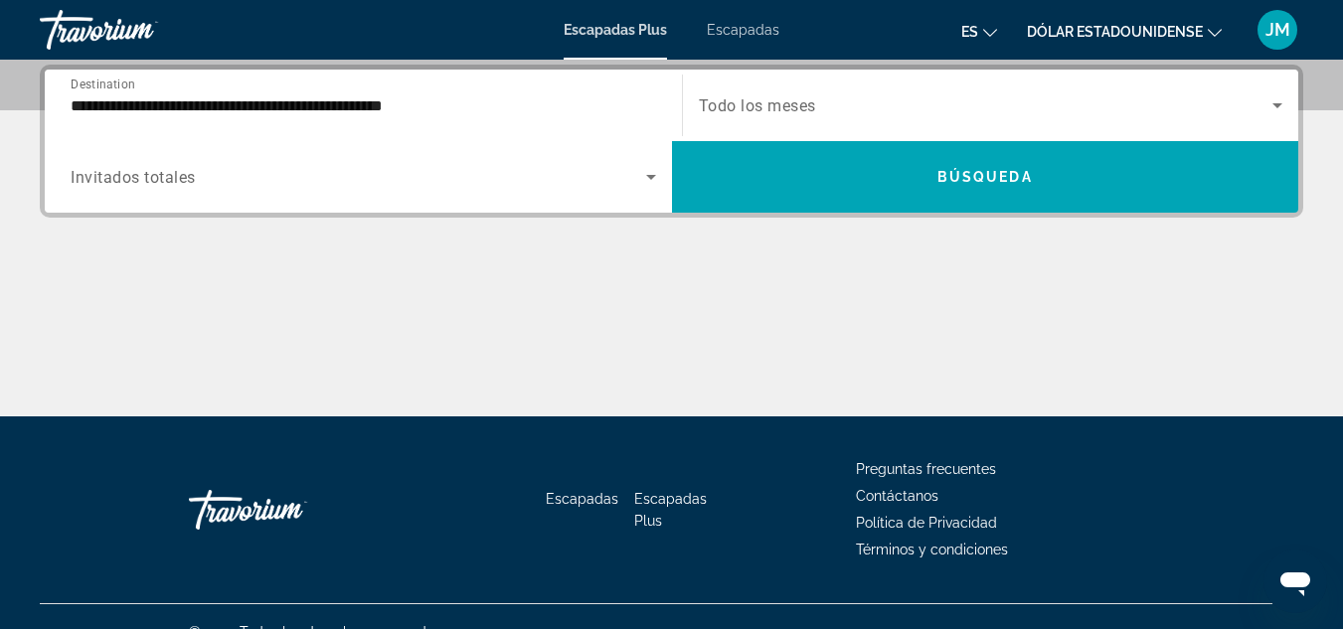
click at [786, 106] on span "Todo los meses" at bounding box center [757, 105] width 117 height 19
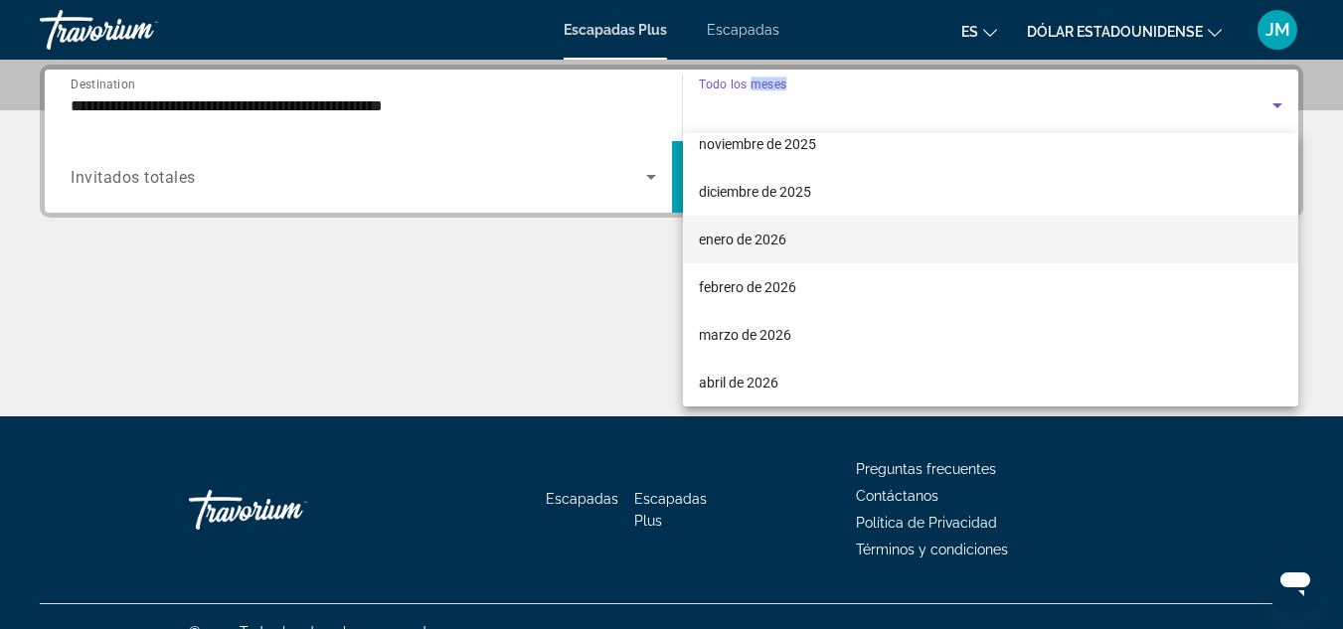
scroll to position [199, 0]
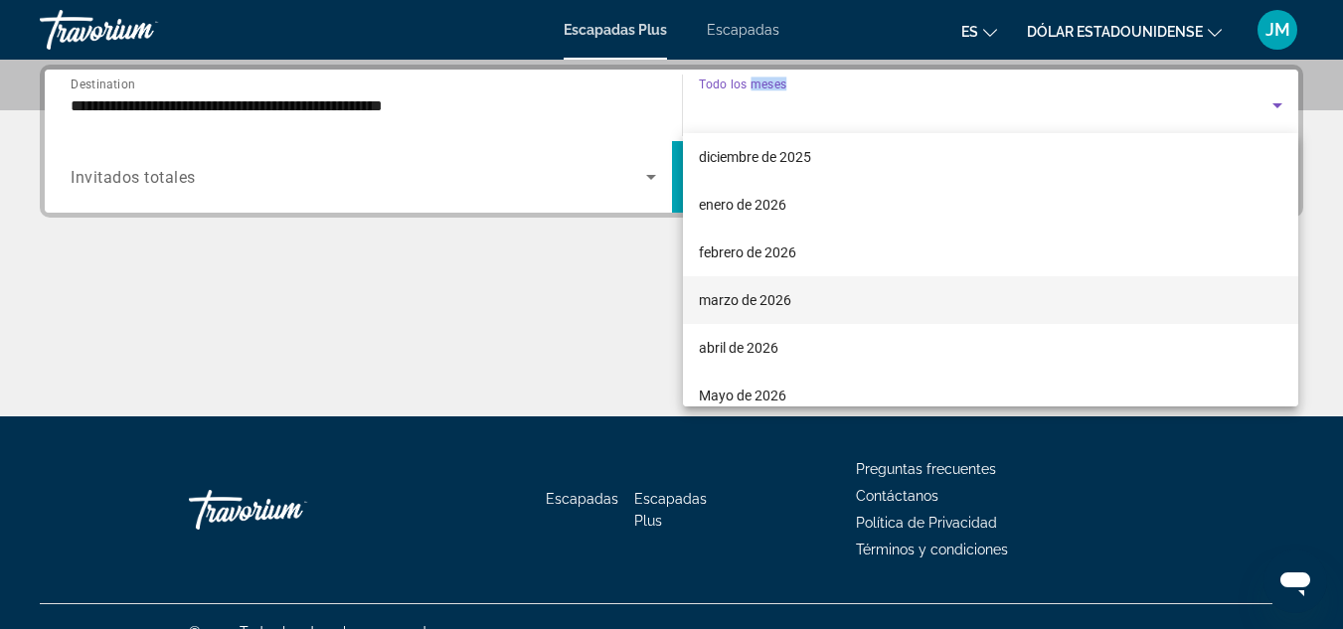
click at [757, 299] on font "marzo de 2026" at bounding box center [745, 300] width 92 height 16
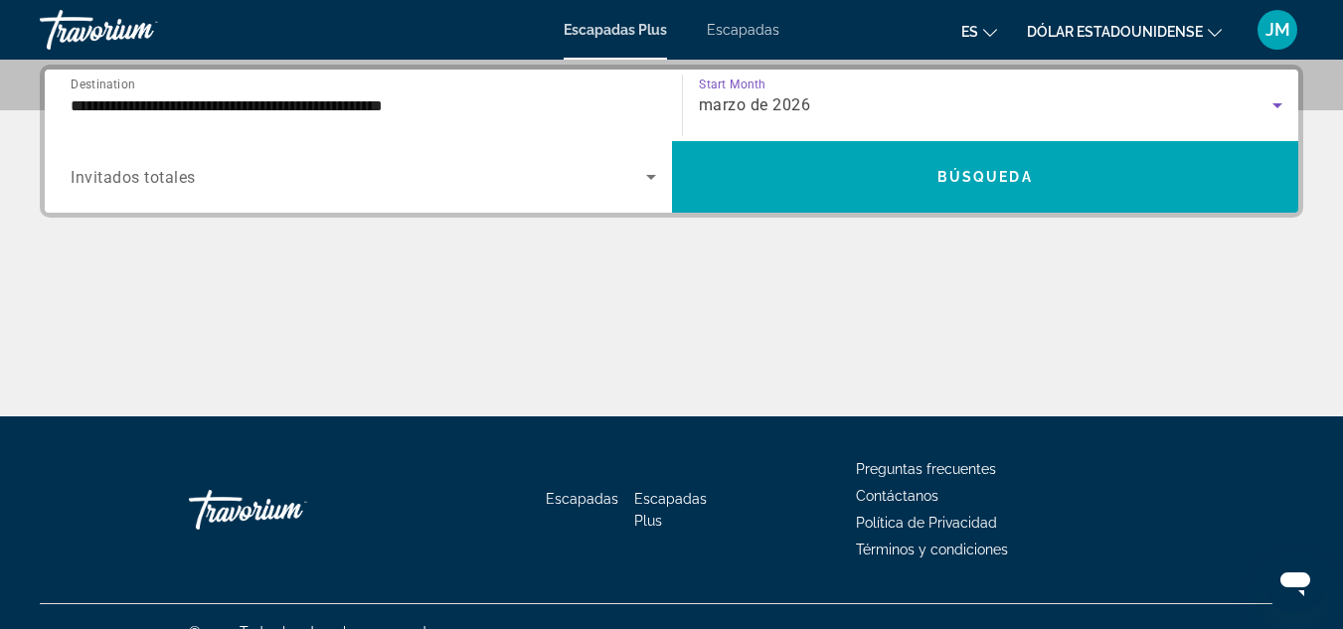
click at [645, 188] on icon "Search widget" at bounding box center [651, 177] width 24 height 24
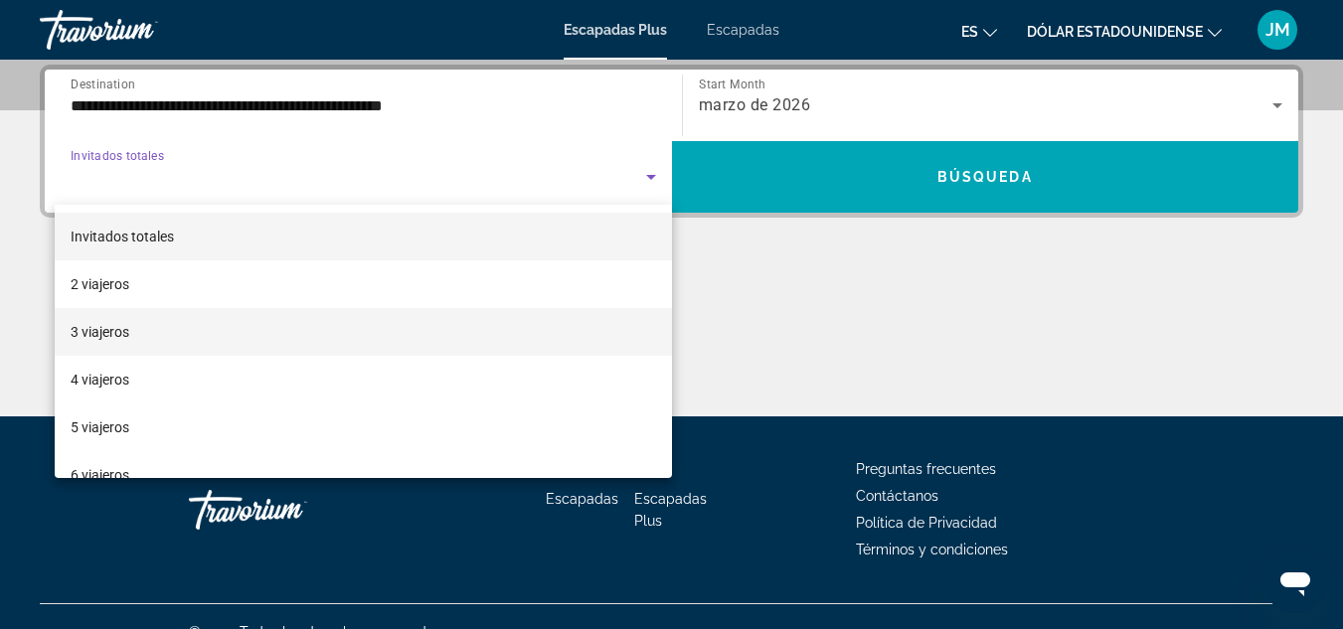
click at [118, 328] on font "3 viajeros" at bounding box center [100, 332] width 59 height 16
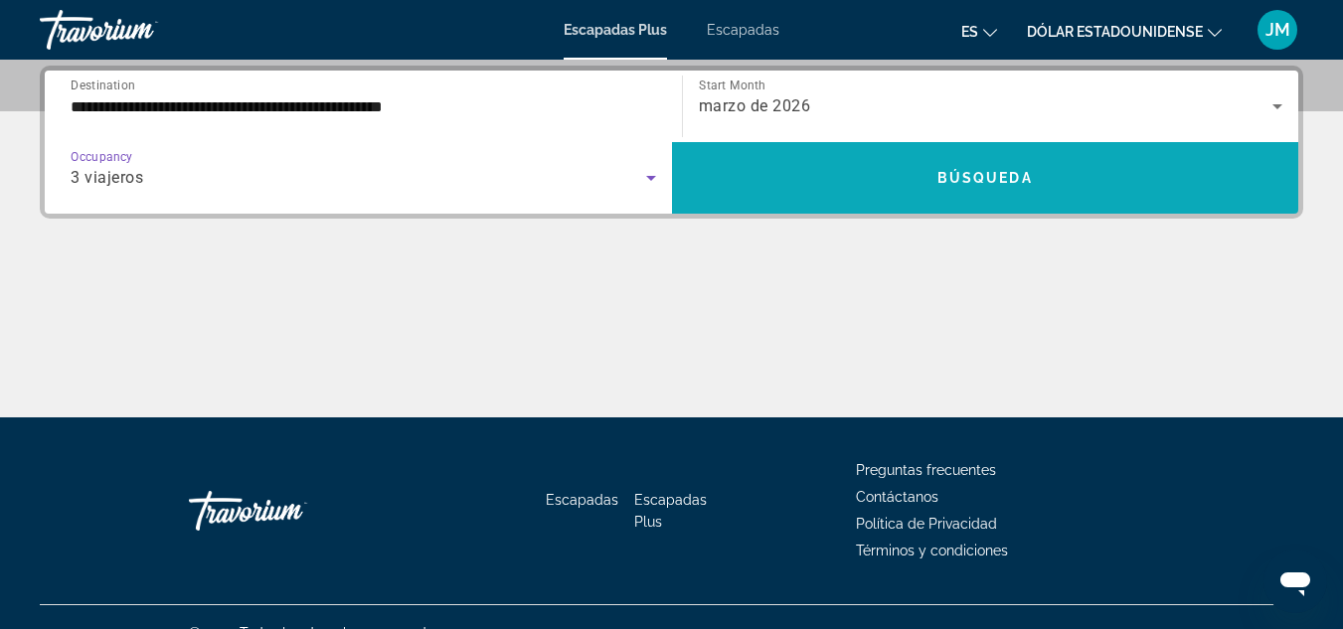
scroll to position [486, 0]
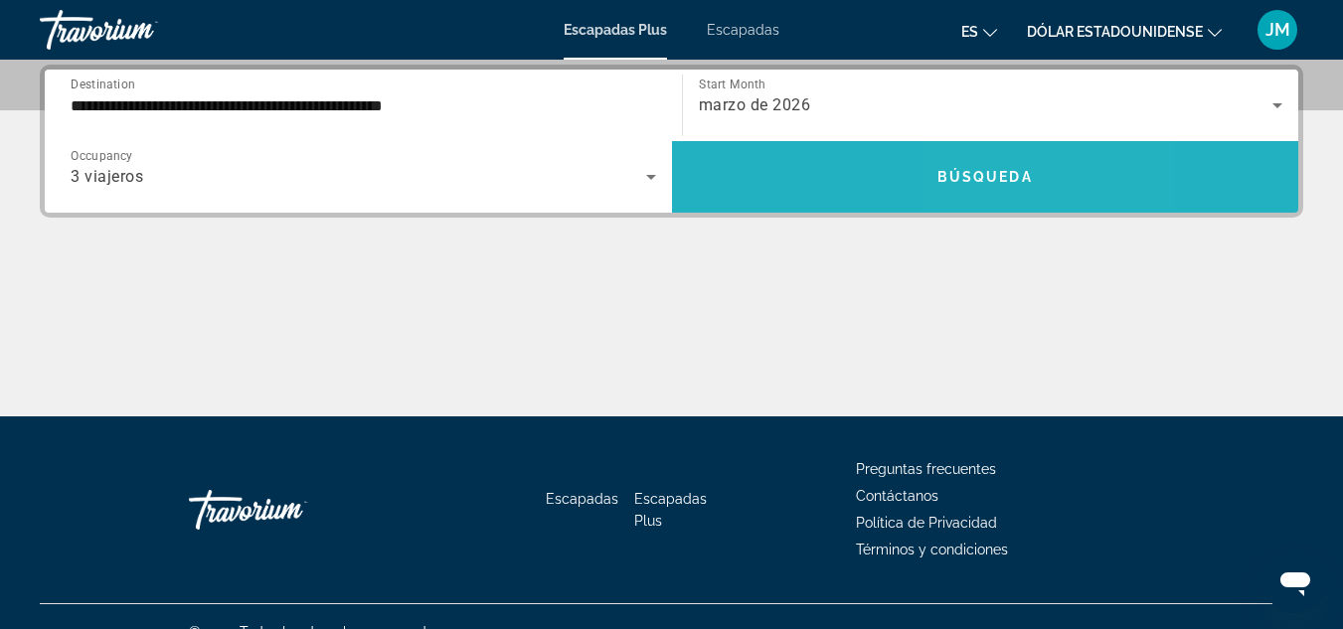
click at [1001, 171] on span "Búsqueda" at bounding box center [984, 177] width 95 height 16
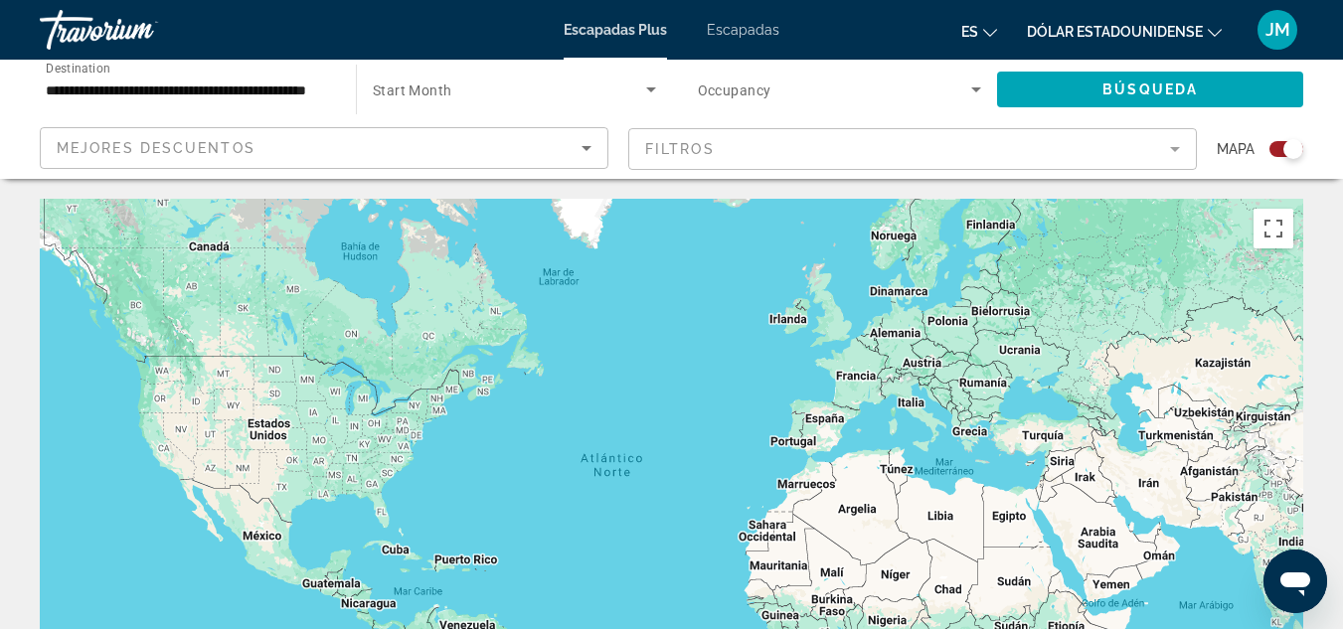
click at [278, 142] on div "Mejores descuentos" at bounding box center [319, 148] width 525 height 24
click at [278, 142] on body "**********" at bounding box center [671, 314] width 1343 height 629
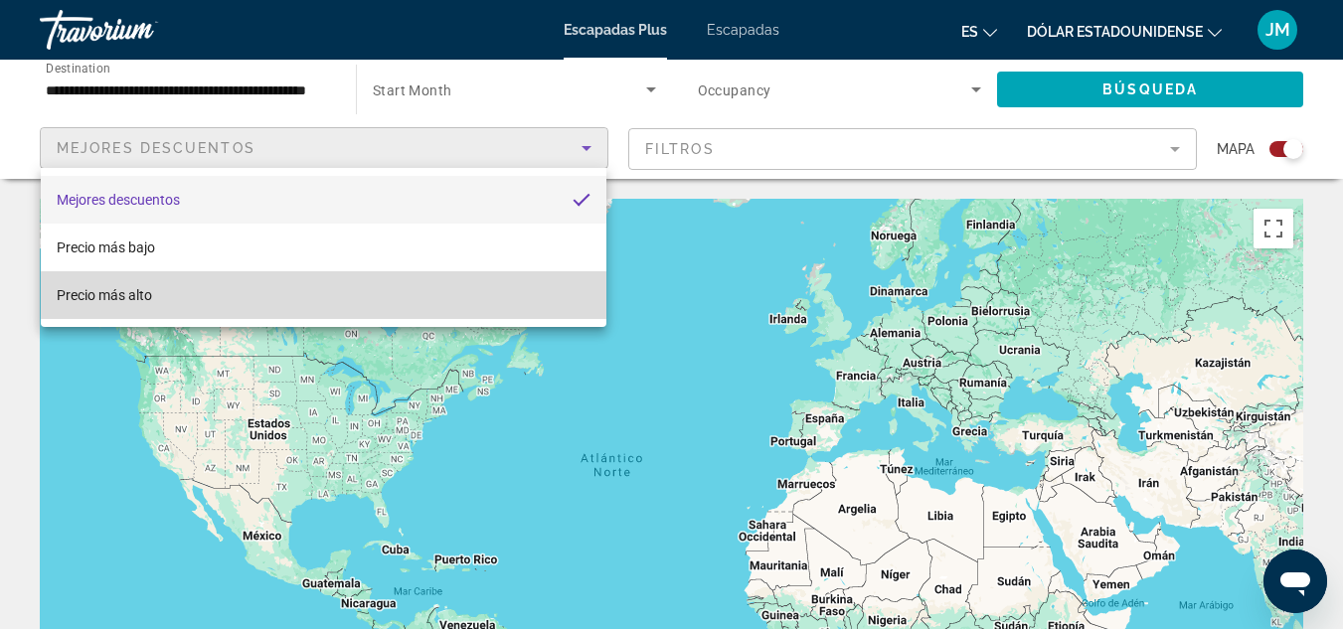
click at [151, 300] on font "Precio más alto" at bounding box center [104, 295] width 95 height 16
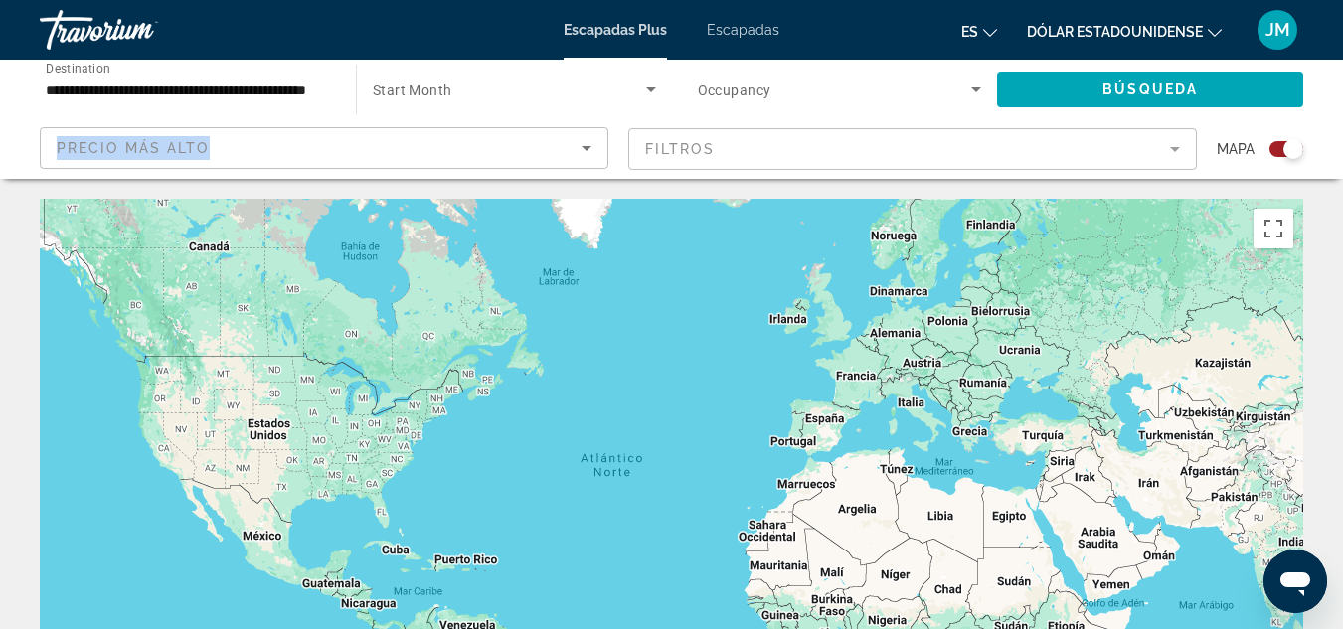
click at [1176, 159] on mat-form-field "Filtros" at bounding box center [912, 149] width 568 height 42
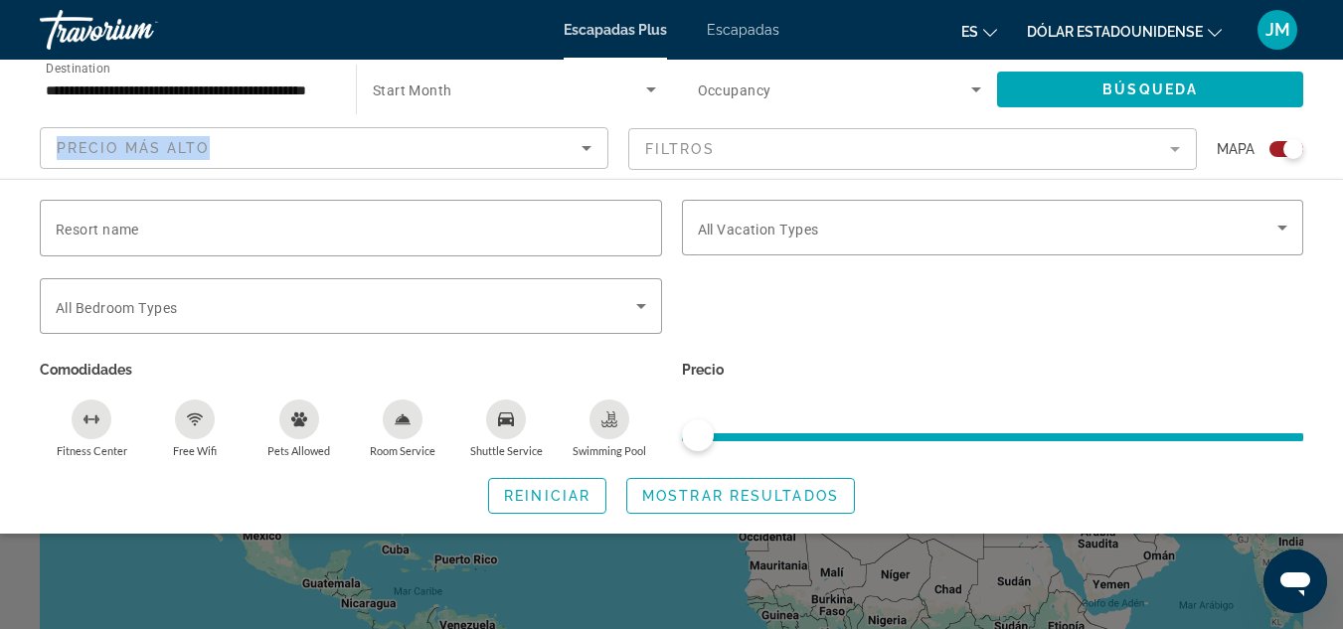
click at [738, 36] on font "Escapadas" at bounding box center [743, 30] width 73 height 16
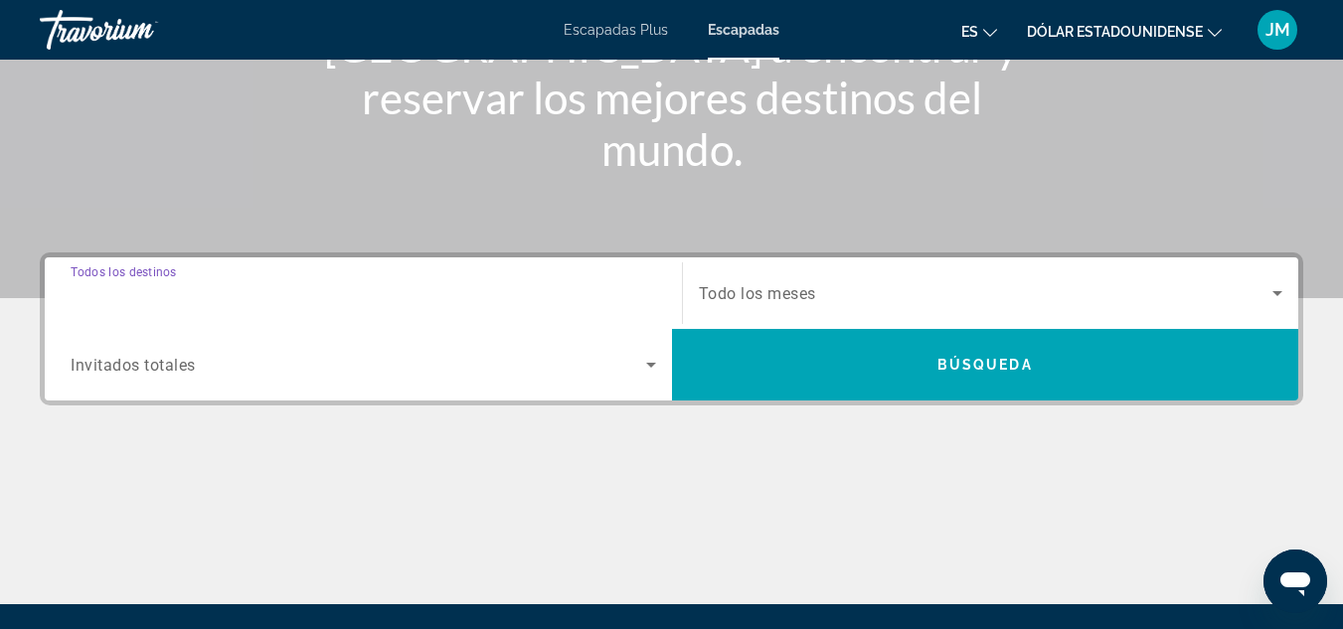
click at [226, 292] on input "Destination Todos los destinos" at bounding box center [363, 294] width 585 height 24
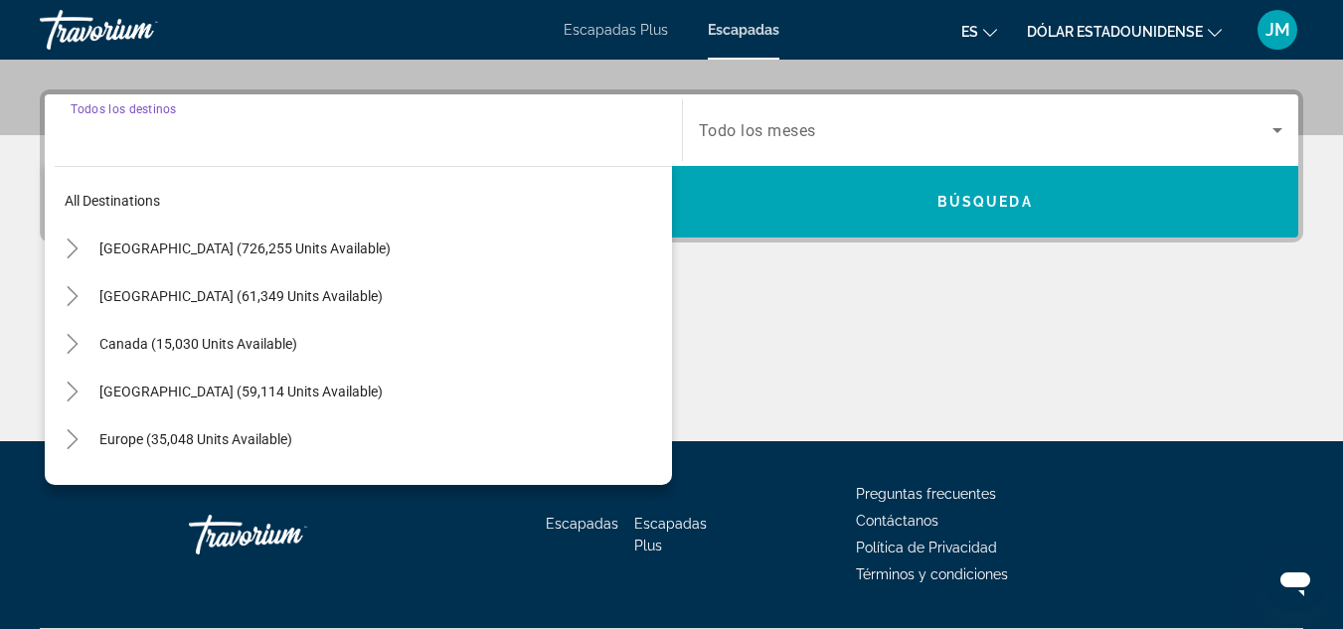
scroll to position [486, 0]
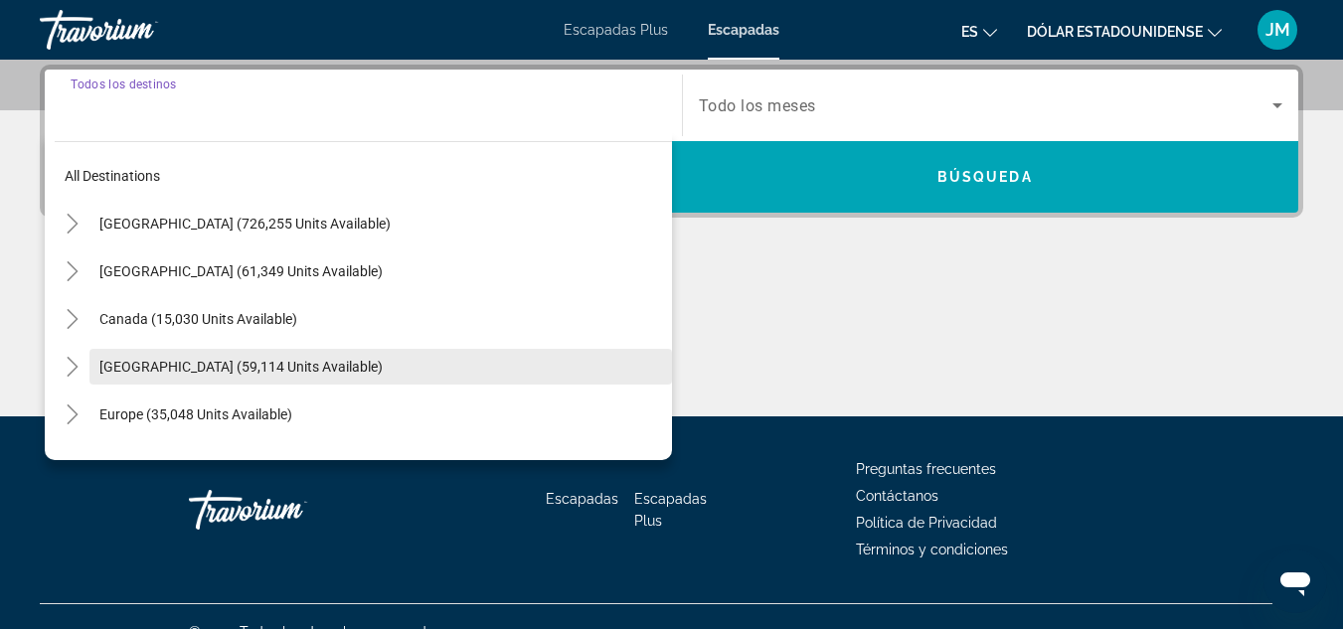
click at [300, 354] on span "Search widget" at bounding box center [380, 367] width 582 height 48
type input "**********"
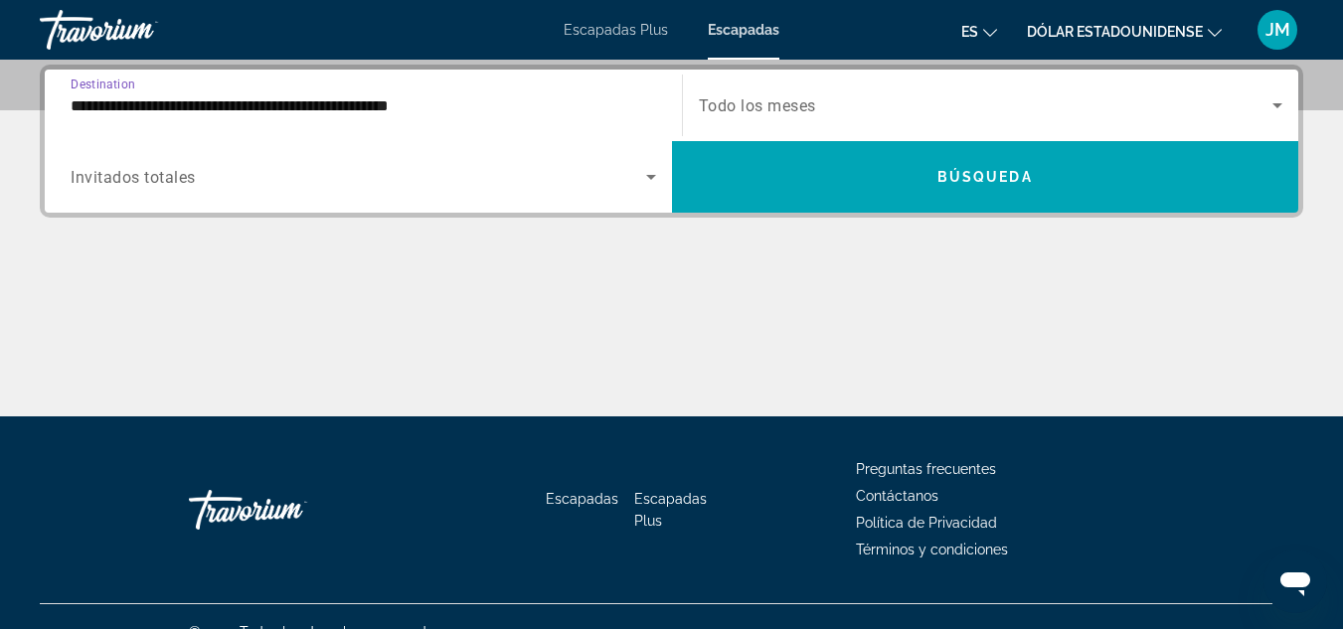
click at [776, 85] on div "Search widget" at bounding box center [991, 106] width 584 height 56
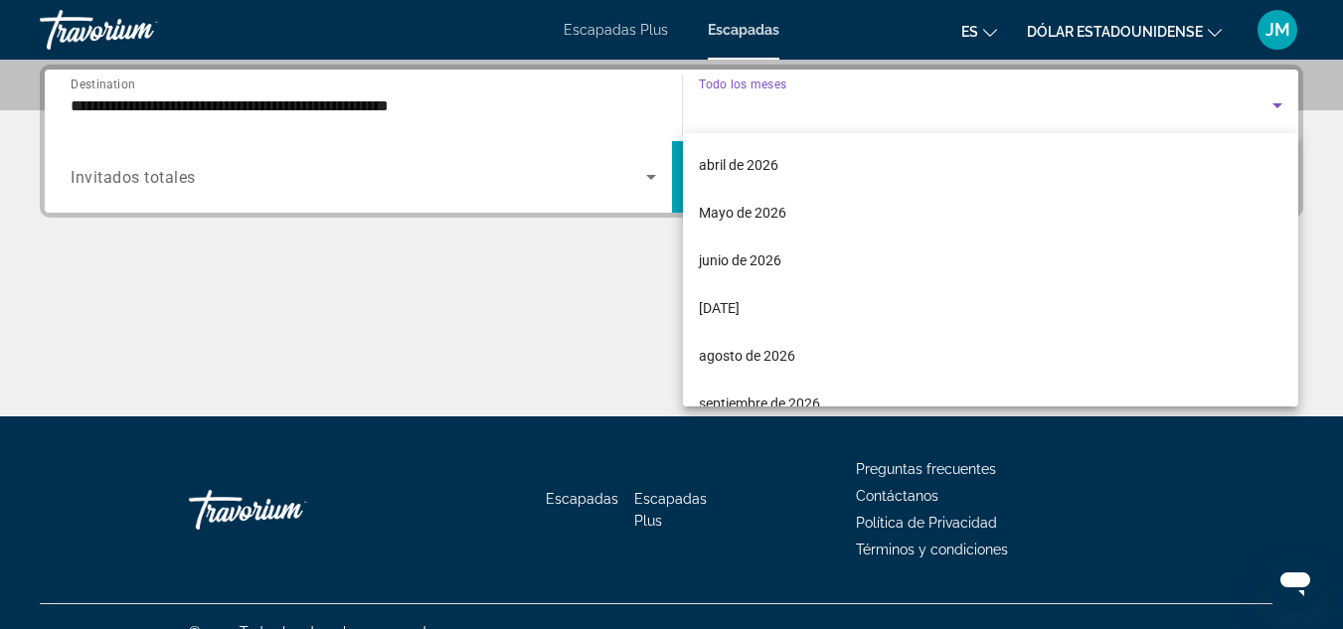
scroll to position [398, 0]
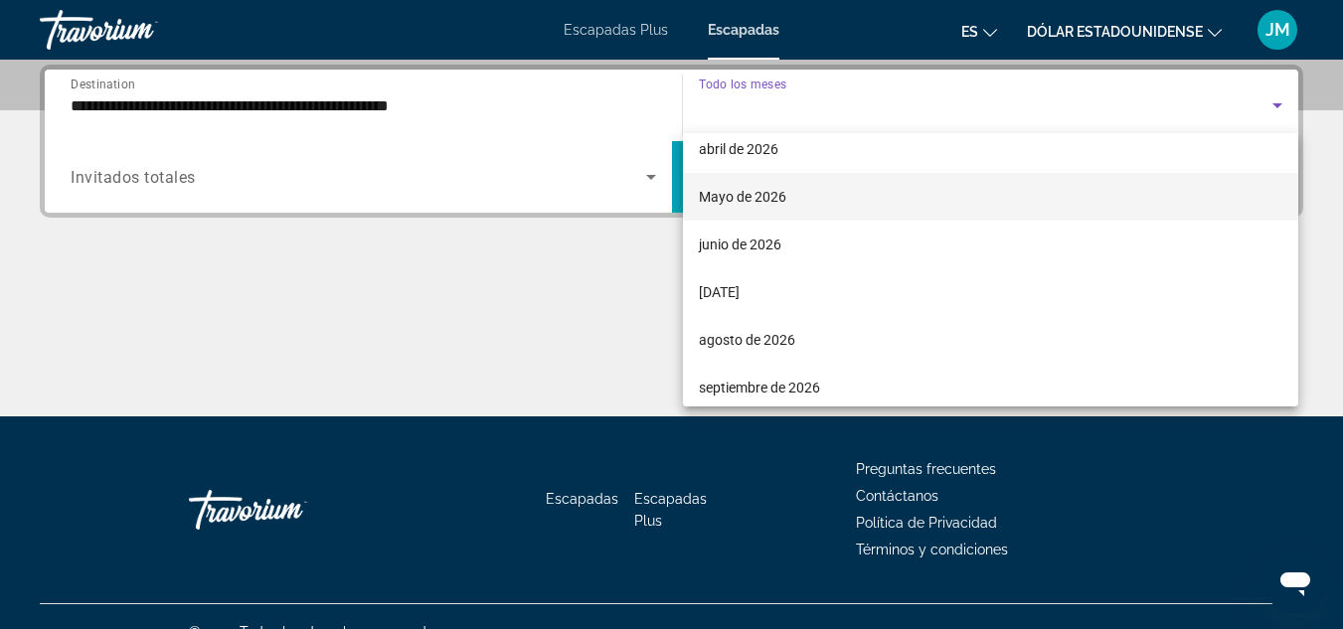
click at [763, 199] on font "Mayo de 2026" at bounding box center [742, 197] width 87 height 16
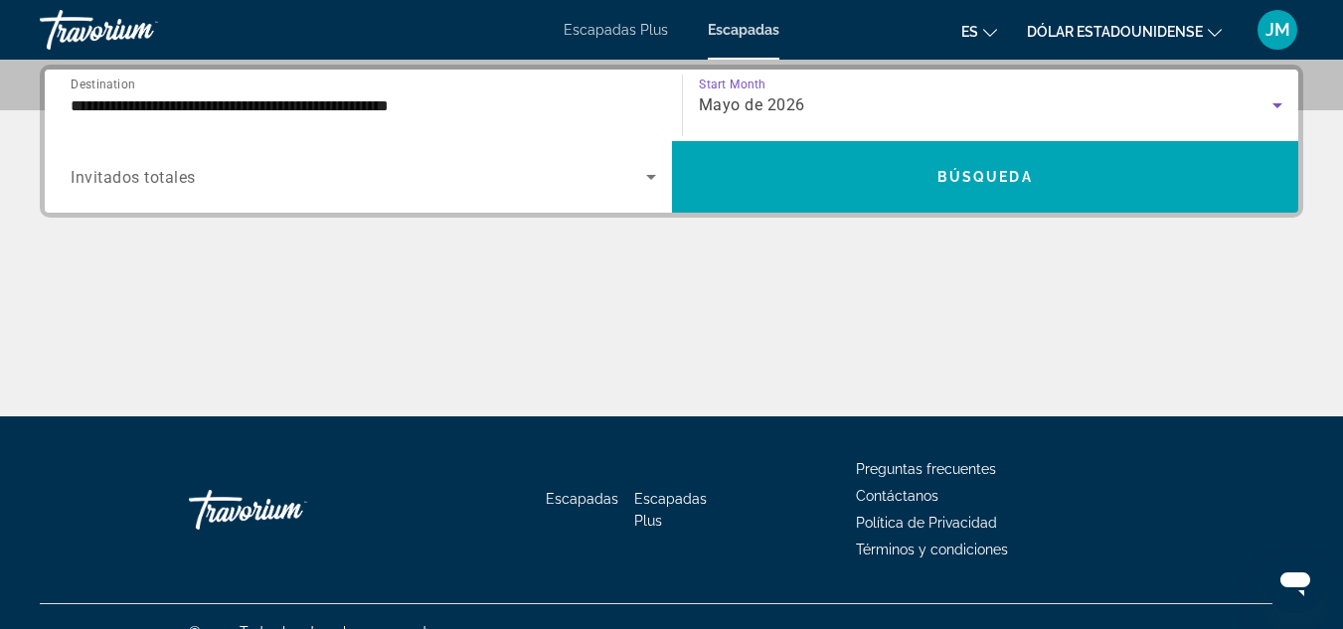
click at [363, 176] on span "Search widget" at bounding box center [358, 177] width 575 height 24
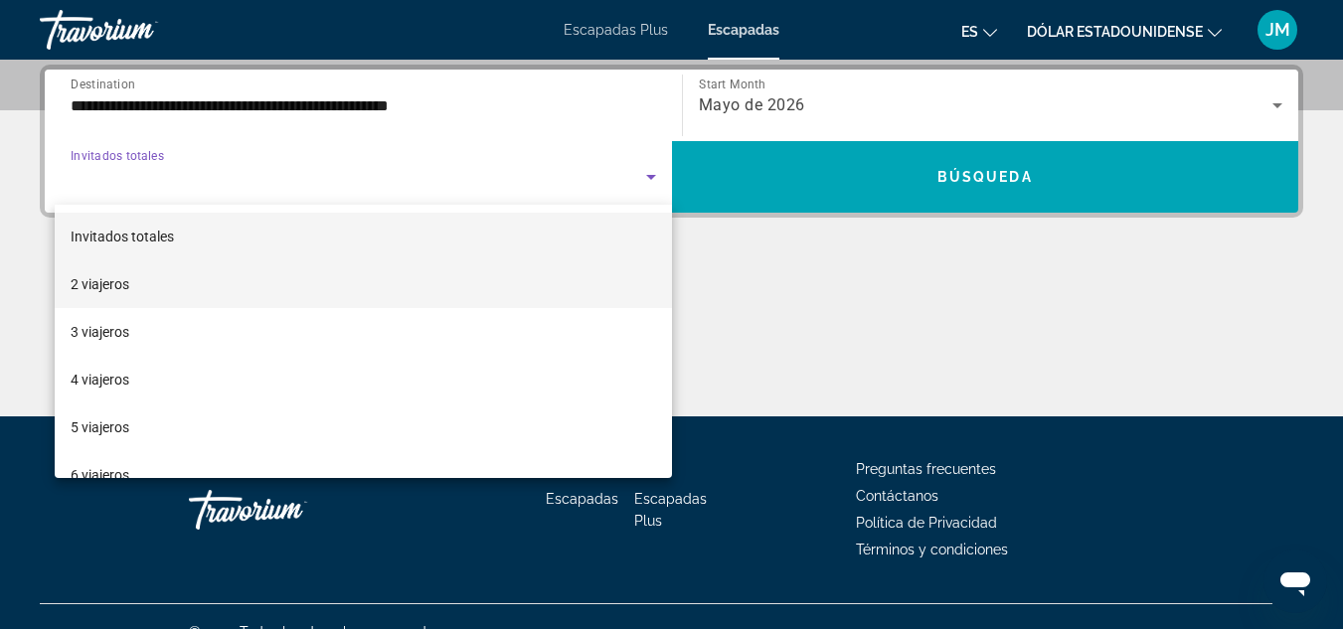
click at [168, 297] on mat-option "2 viajeros" at bounding box center [363, 284] width 617 height 48
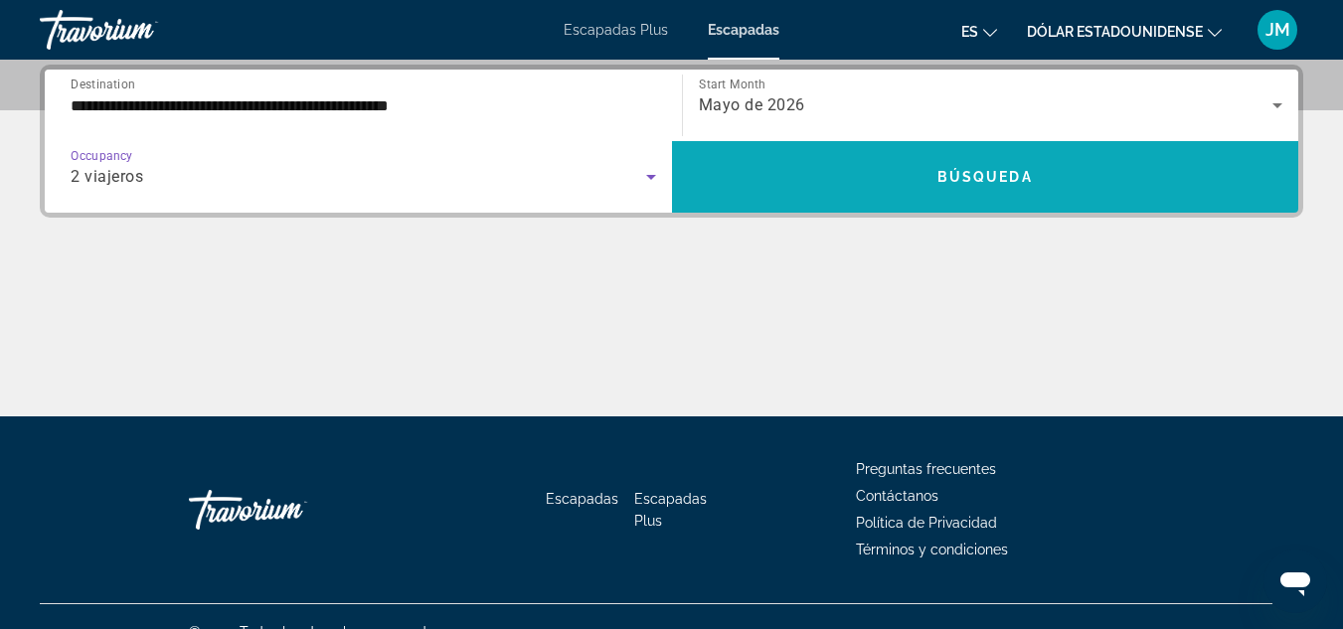
click at [769, 195] on span "Search widget" at bounding box center [985, 177] width 627 height 48
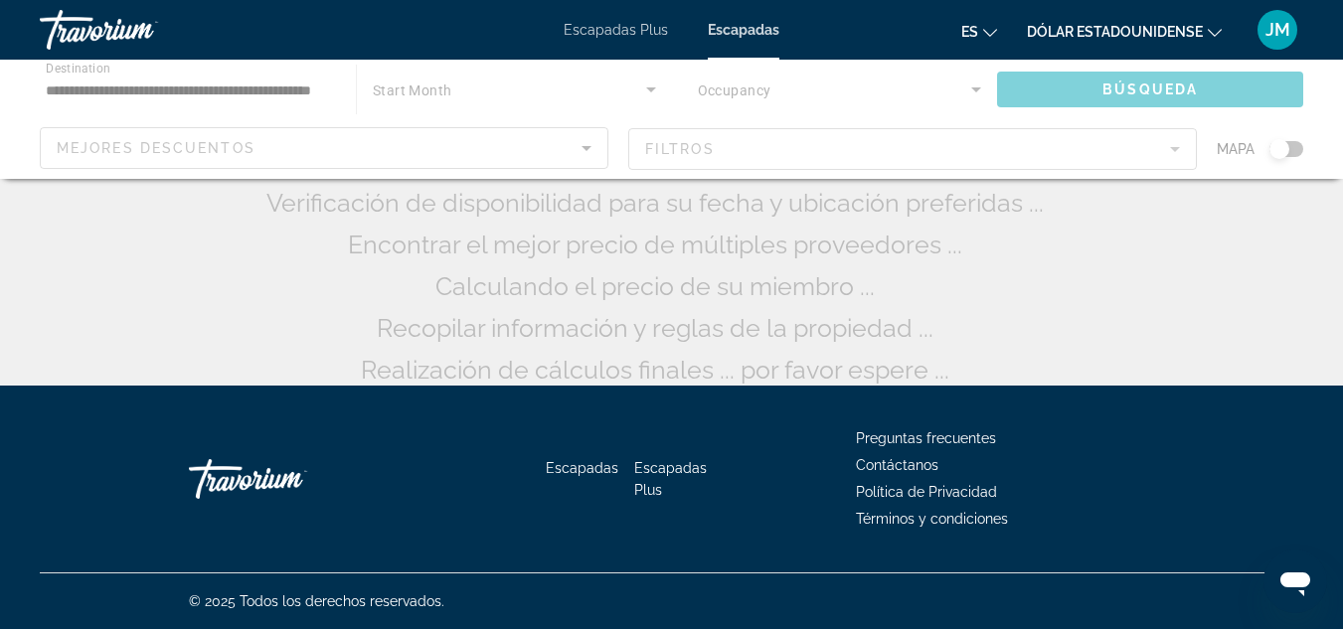
click at [769, 195] on div "Buscando miles de resorts ... Verificación de disponibilidad para su fecha y ub…" at bounding box center [671, 185] width 821 height 409
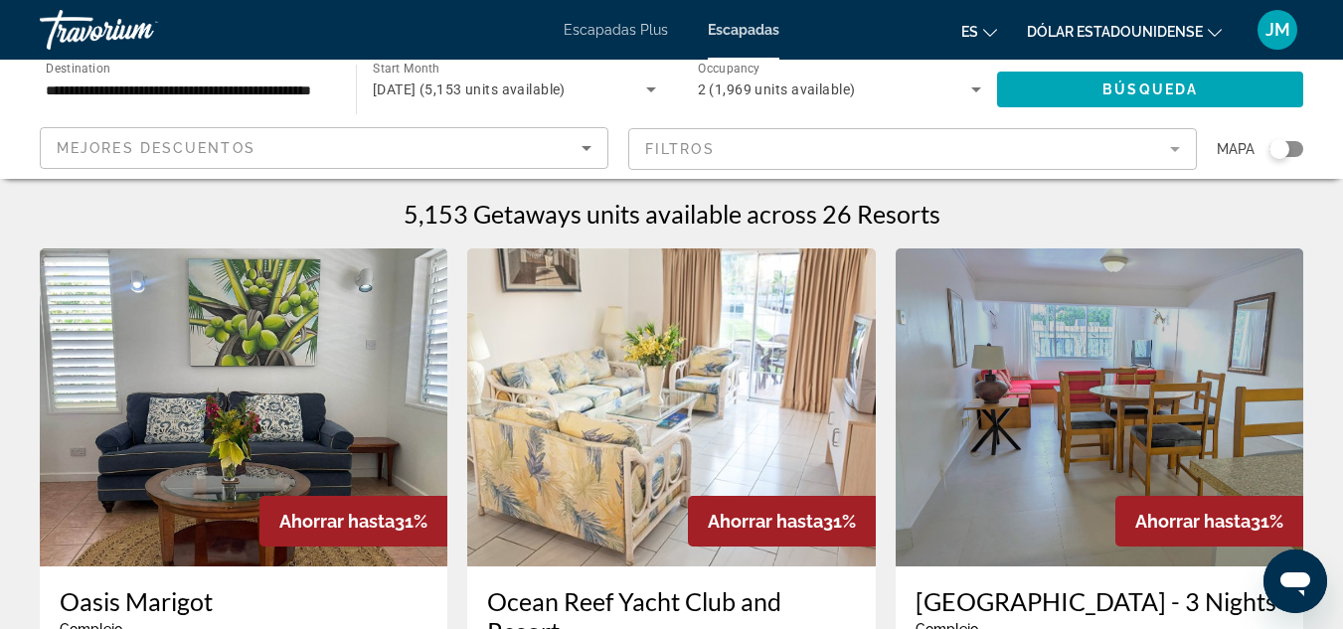
click at [583, 149] on icon "Sort by" at bounding box center [586, 148] width 24 height 24
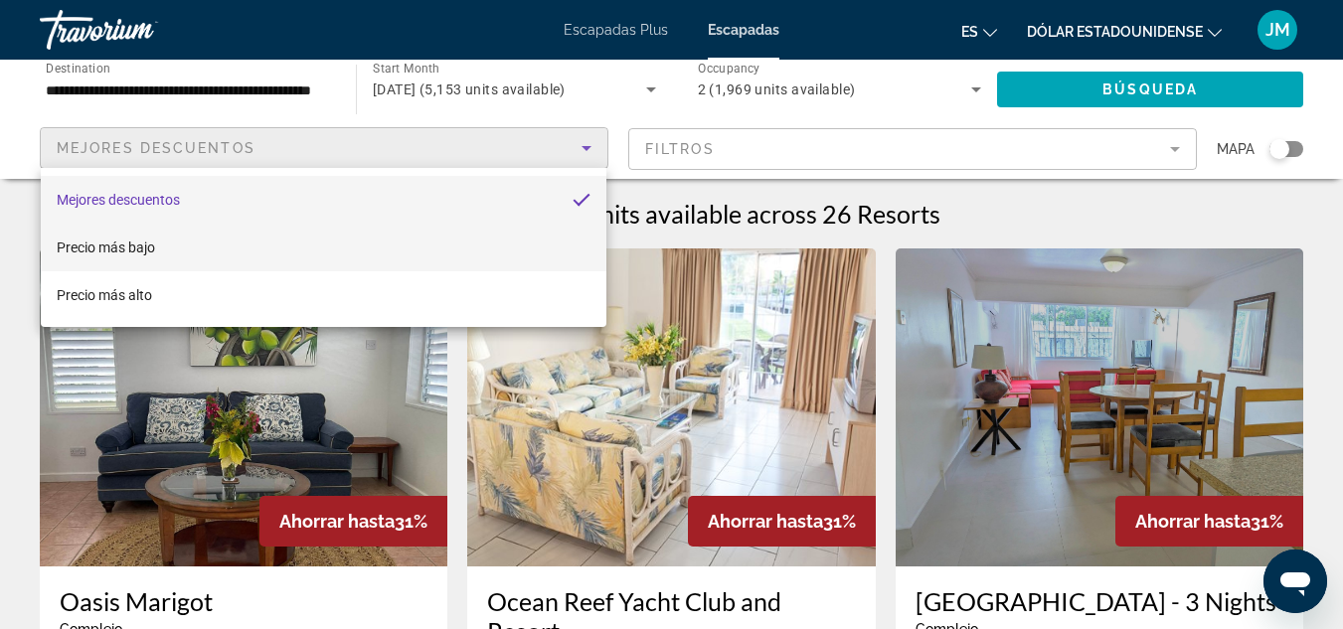
click at [125, 240] on font "Precio más bajo" at bounding box center [106, 248] width 98 height 16
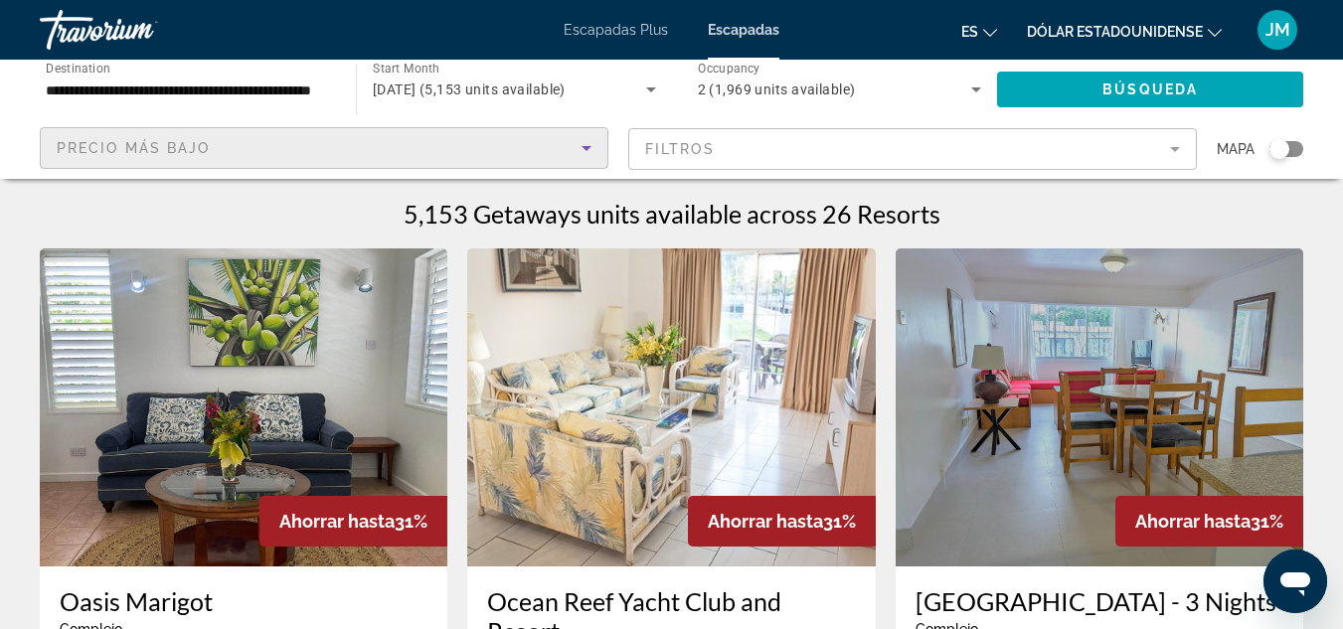
click at [1165, 150] on mat-form-field "Filtros" at bounding box center [912, 149] width 568 height 42
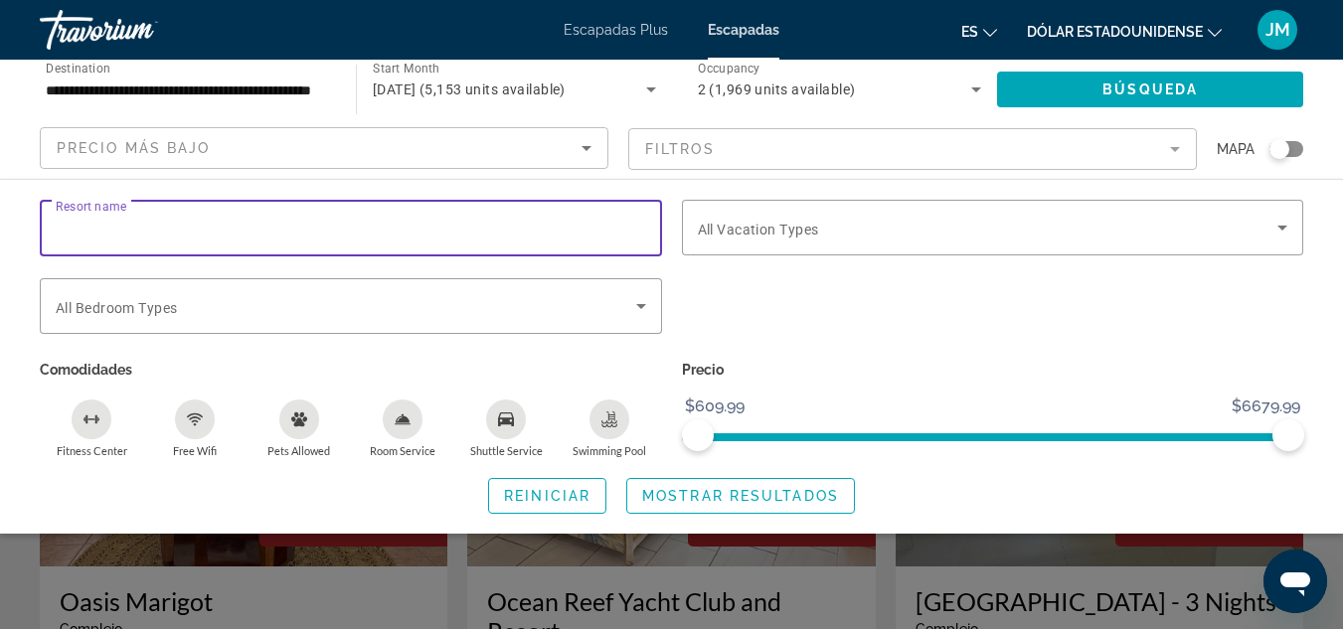
click at [170, 231] on input "Resort name" at bounding box center [351, 229] width 590 height 24
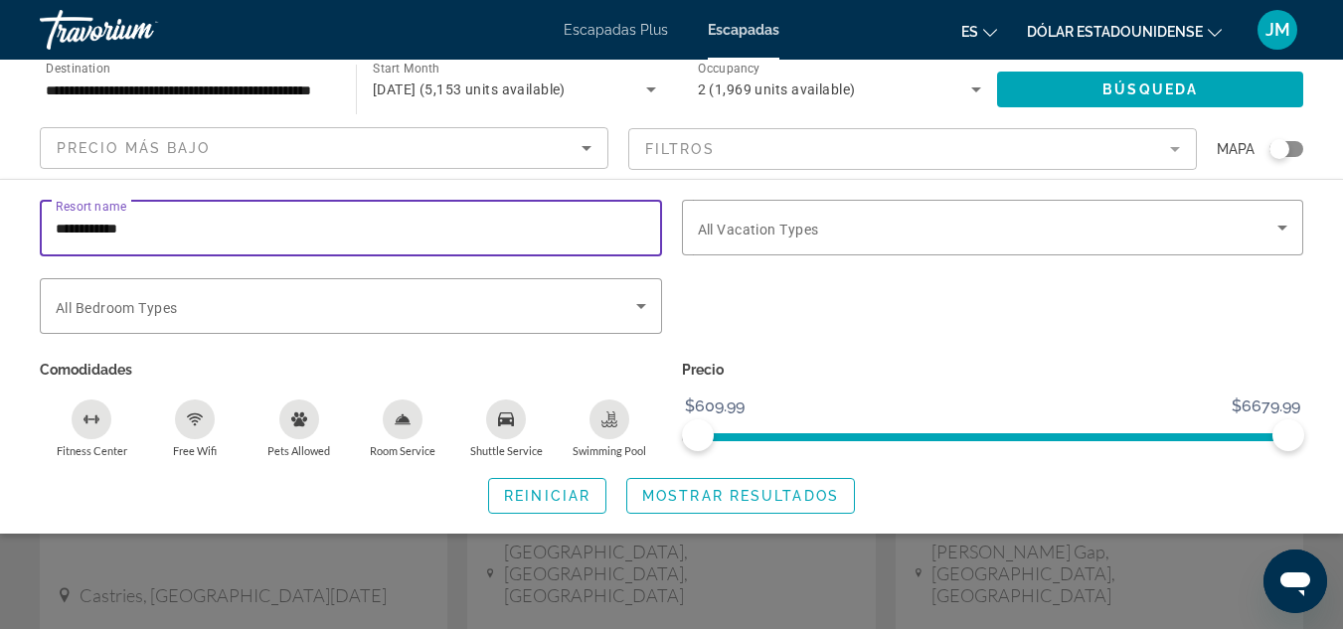
scroll to position [199, 0]
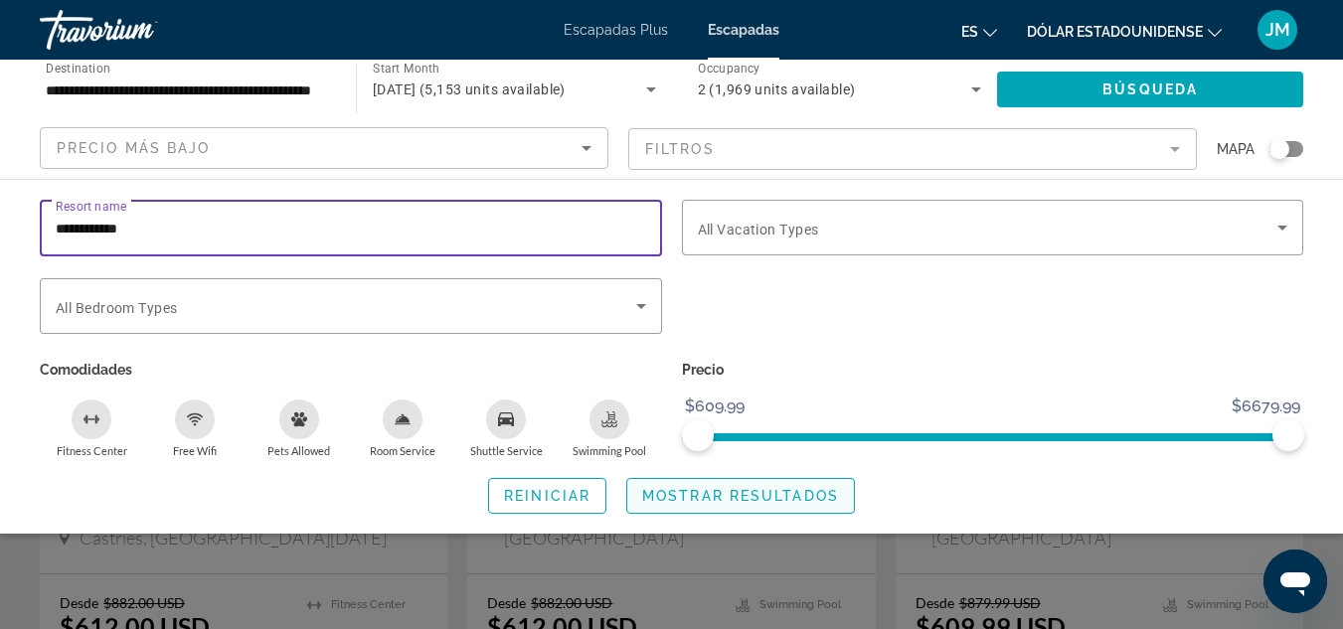
type input "**********"
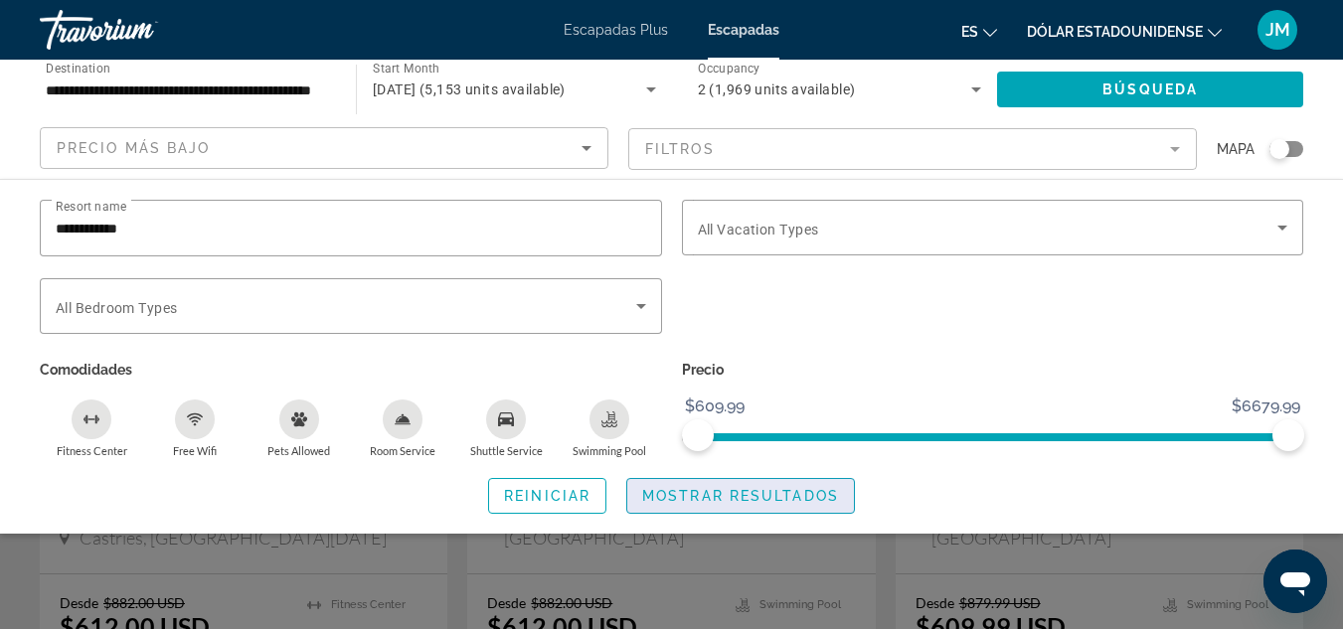
click at [790, 496] on span "Mostrar resultados" at bounding box center [740, 496] width 197 height 16
